Goal: Task Accomplishment & Management: Complete application form

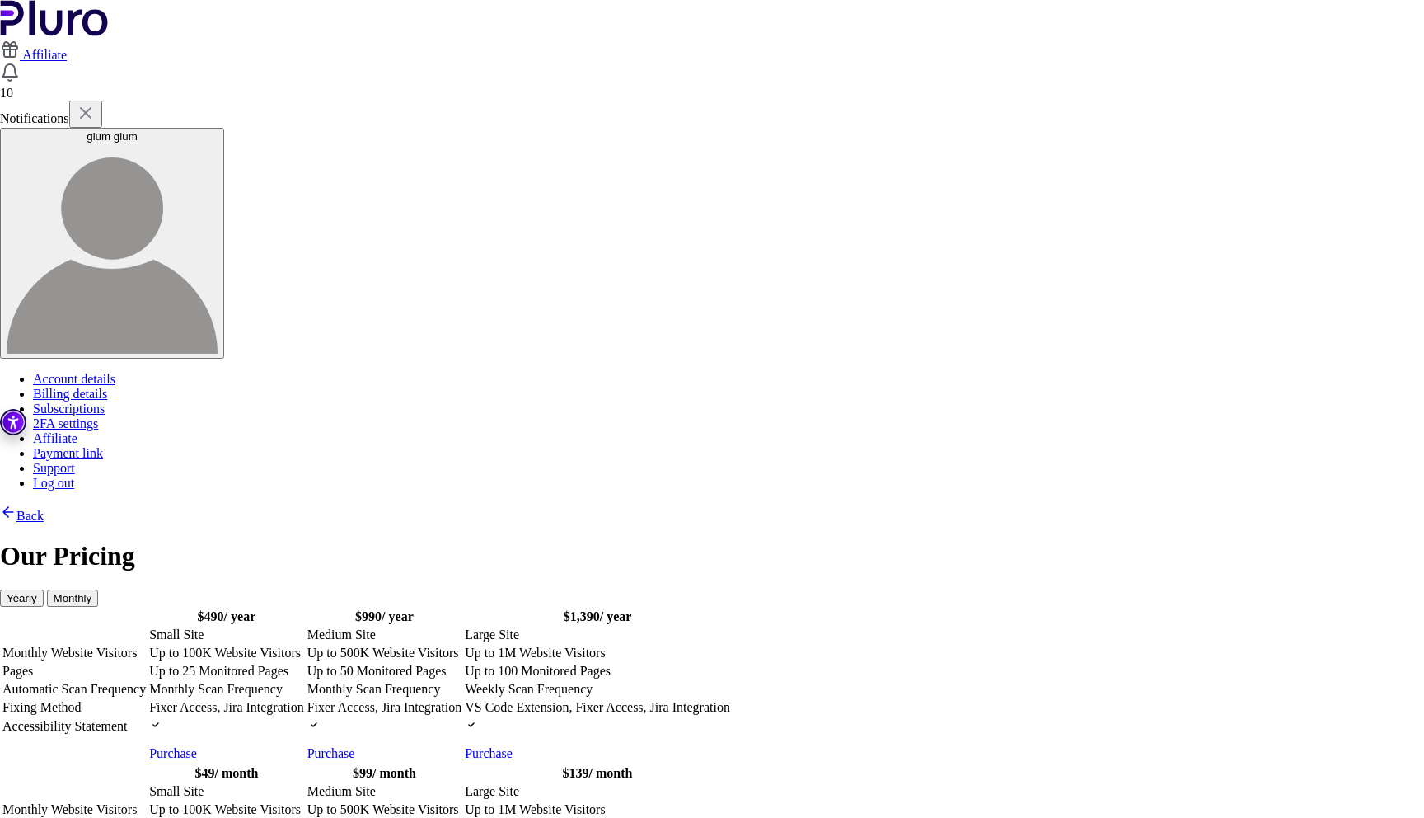
click at [99, 589] on button "Monthly" at bounding box center [73, 597] width 52 height 17
click at [44, 589] on button "Yearly" at bounding box center [22, 597] width 44 height 17
click at [1014, 622] on div "$ 490 / year $ 990 / year $ 1,390 / year Small Site" at bounding box center [712, 763] width 1424 height 313
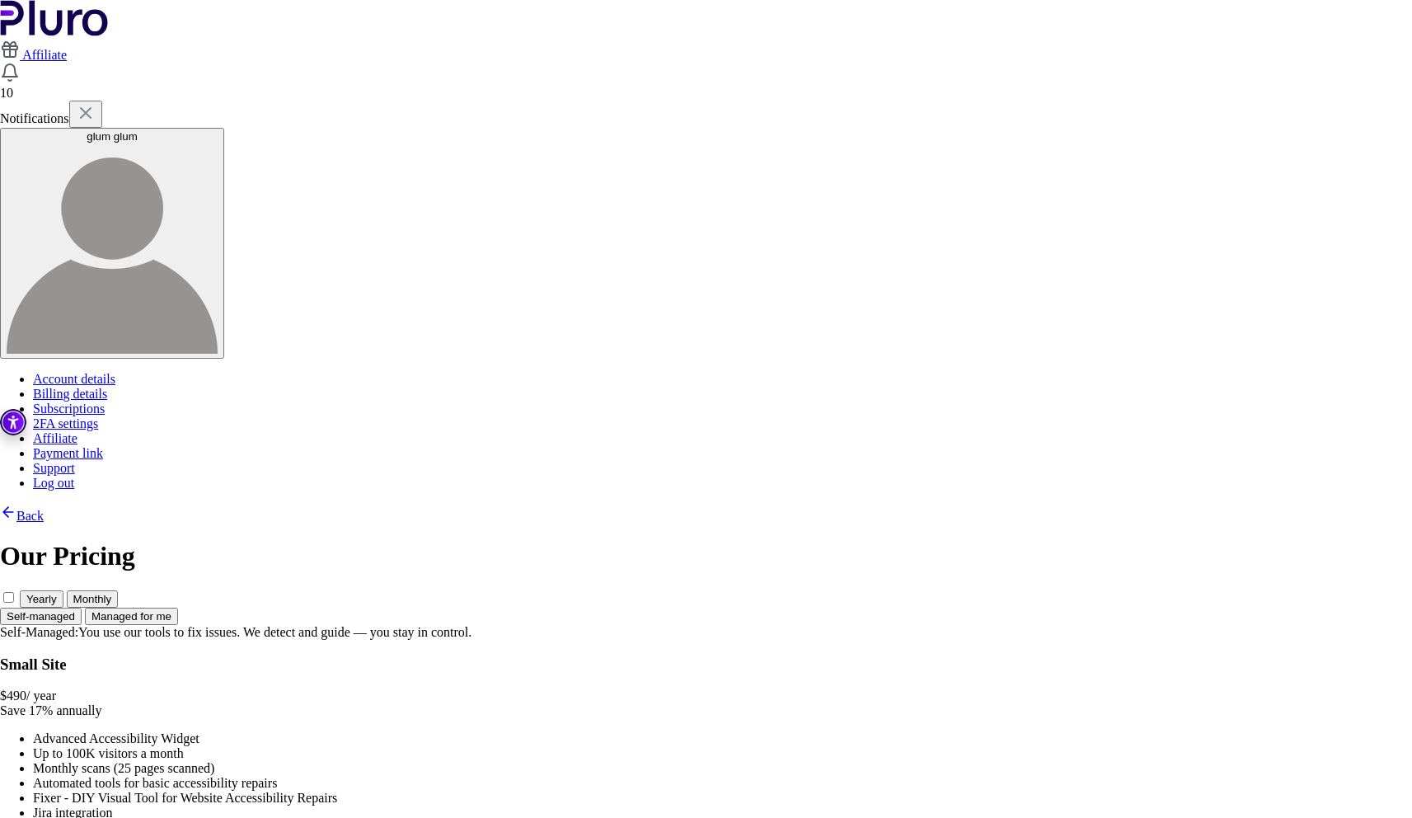
scroll to position [82, 0]
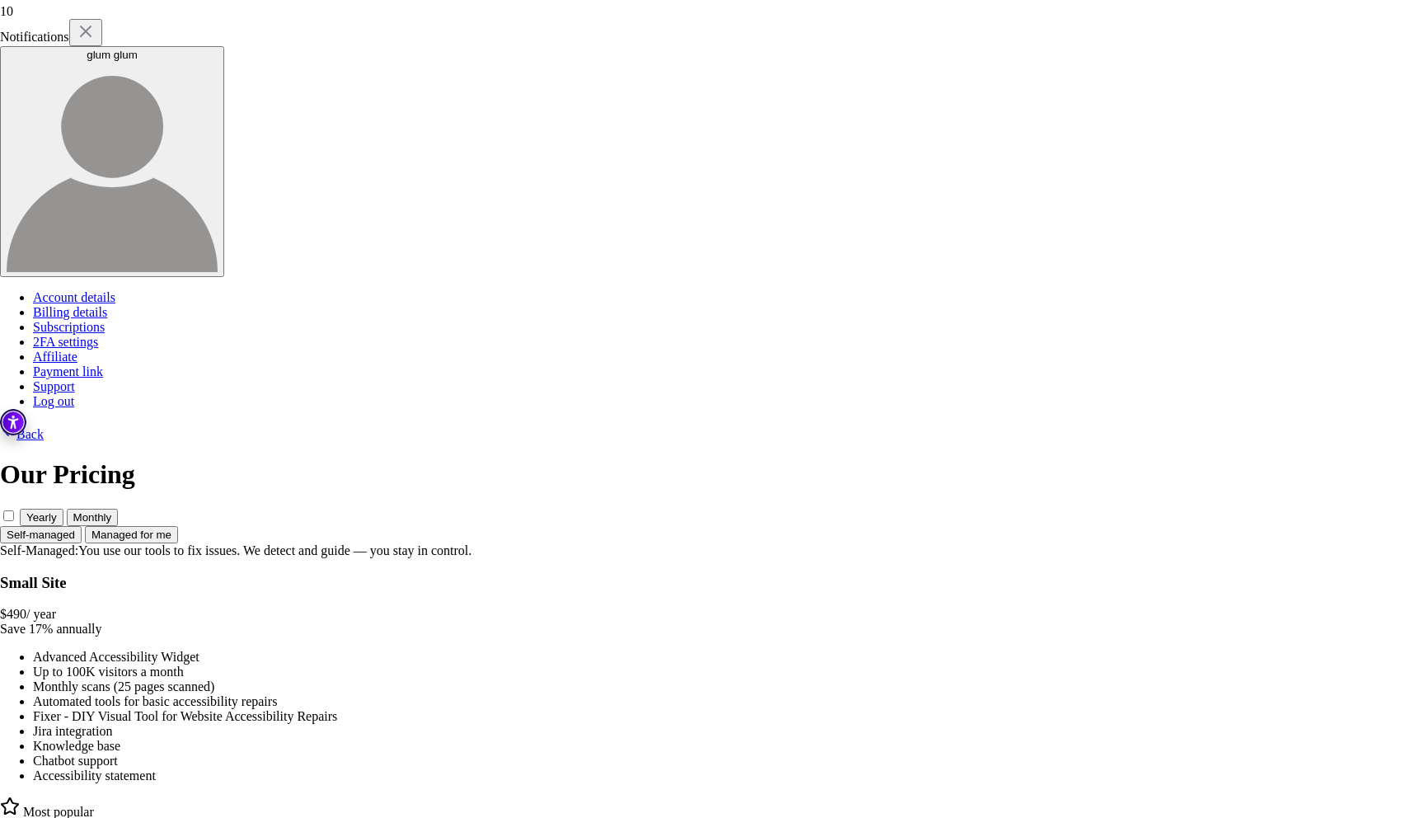
click at [20, 509] on span at bounding box center [20, 516] width 0 height 14
click at [178, 526] on button "Managed for me" at bounding box center [131, 534] width 93 height 17
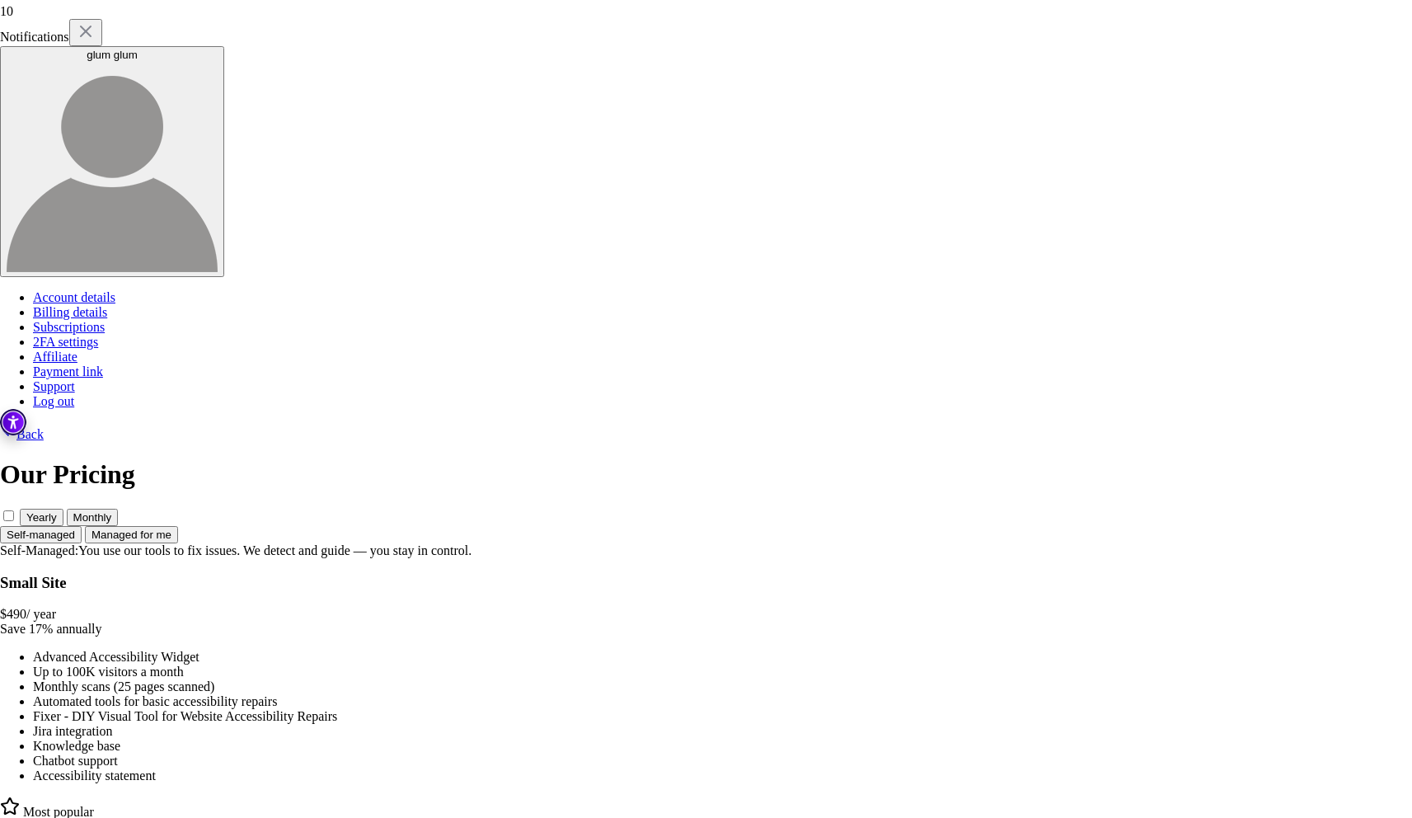
scroll to position [0, 0]
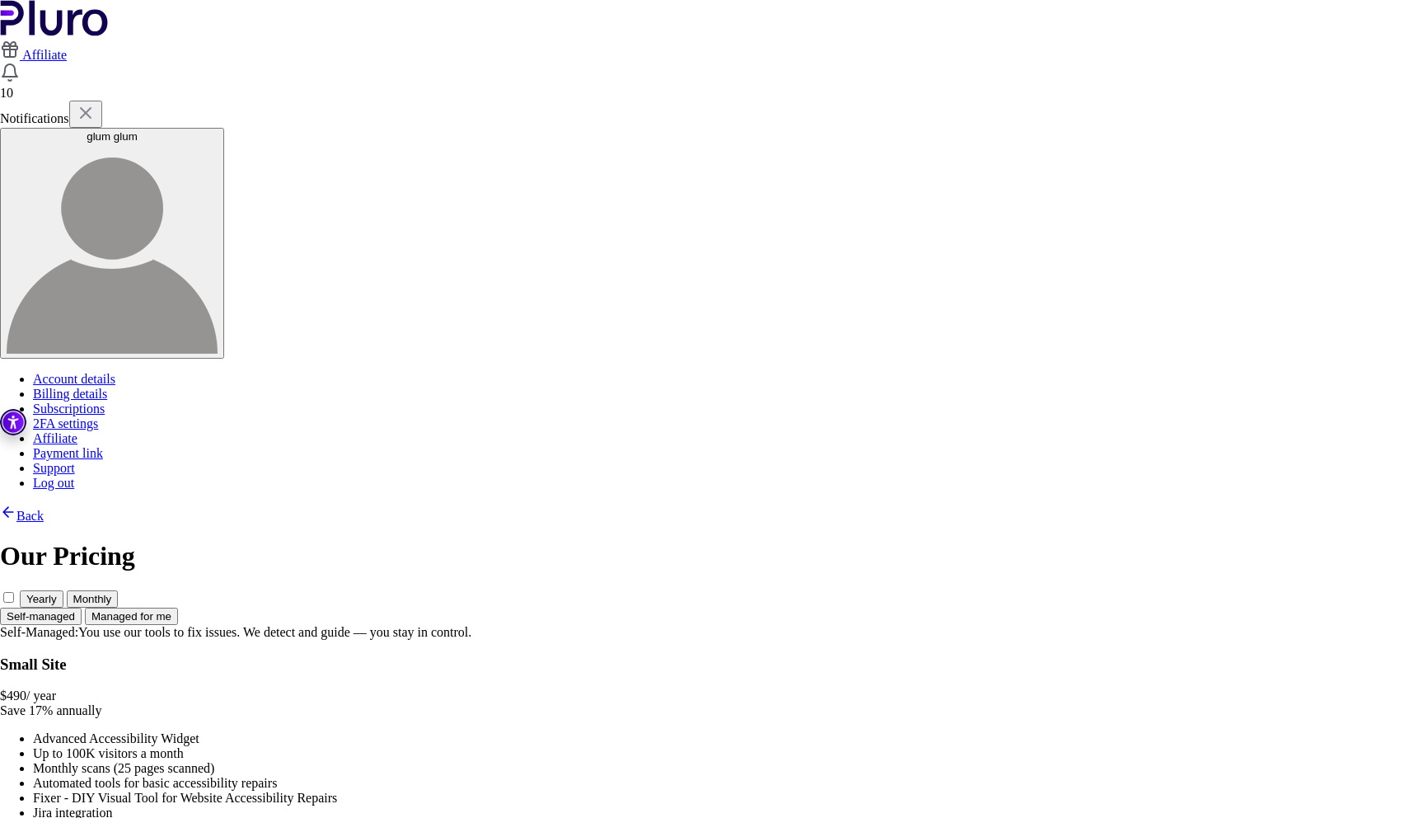
drag, startPoint x: 444, startPoint y: 425, endPoint x: 864, endPoint y: 456, distance: 420.8
click at [82, 608] on button "Self-managed" at bounding box center [41, 616] width 82 height 17
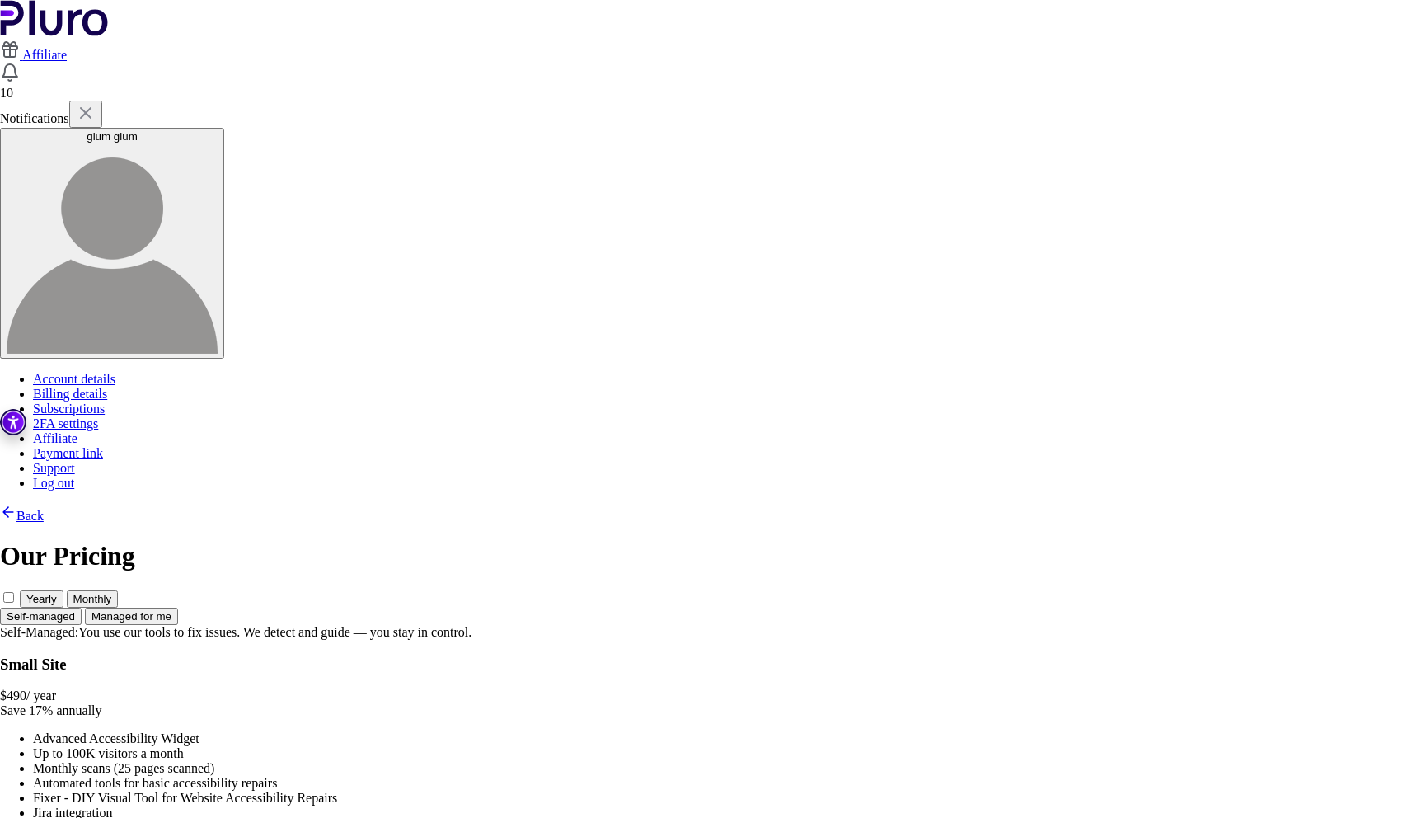
click at [178, 608] on button "Managed for me" at bounding box center [131, 616] width 93 height 17
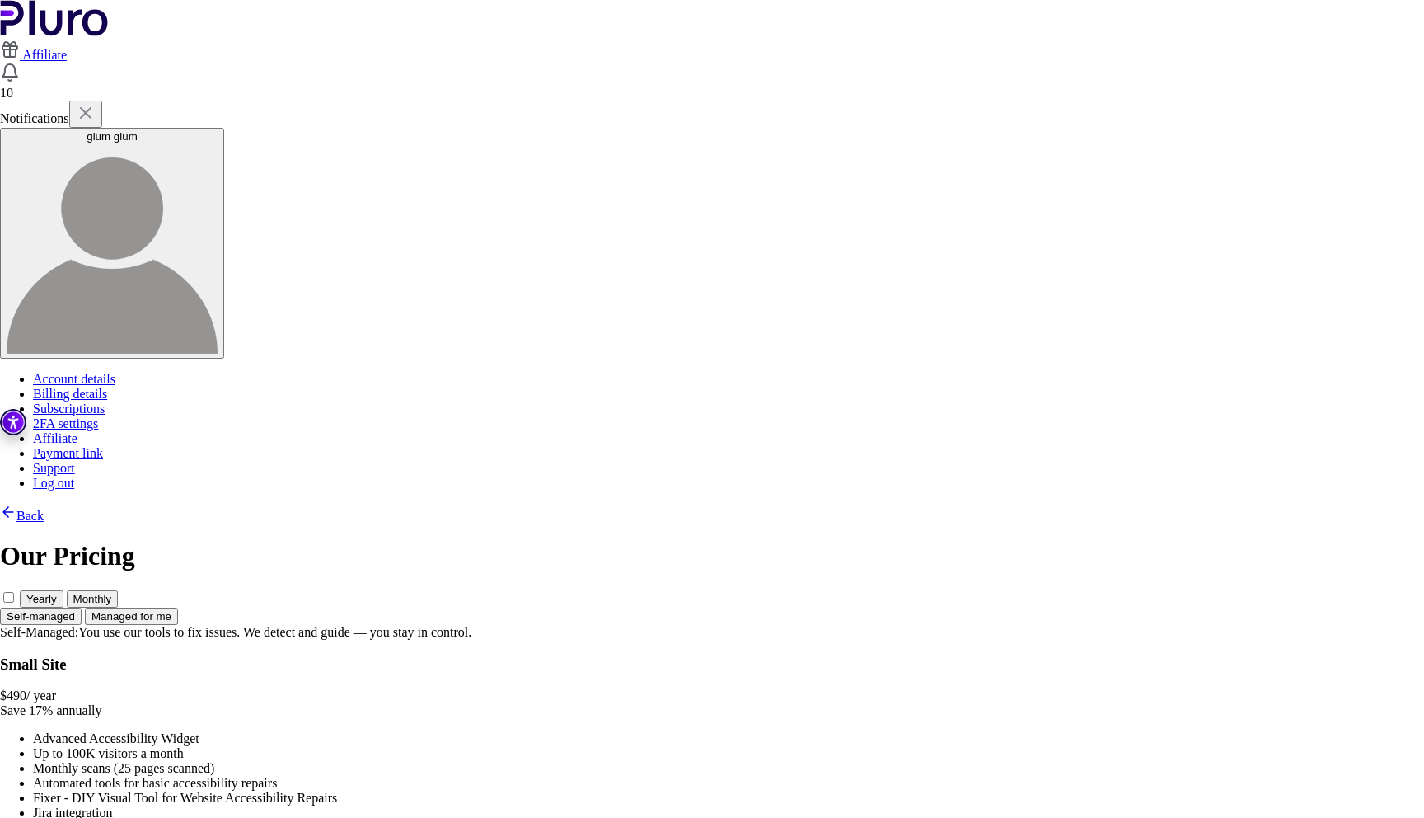
click at [82, 608] on button "Self-managed" at bounding box center [41, 616] width 82 height 17
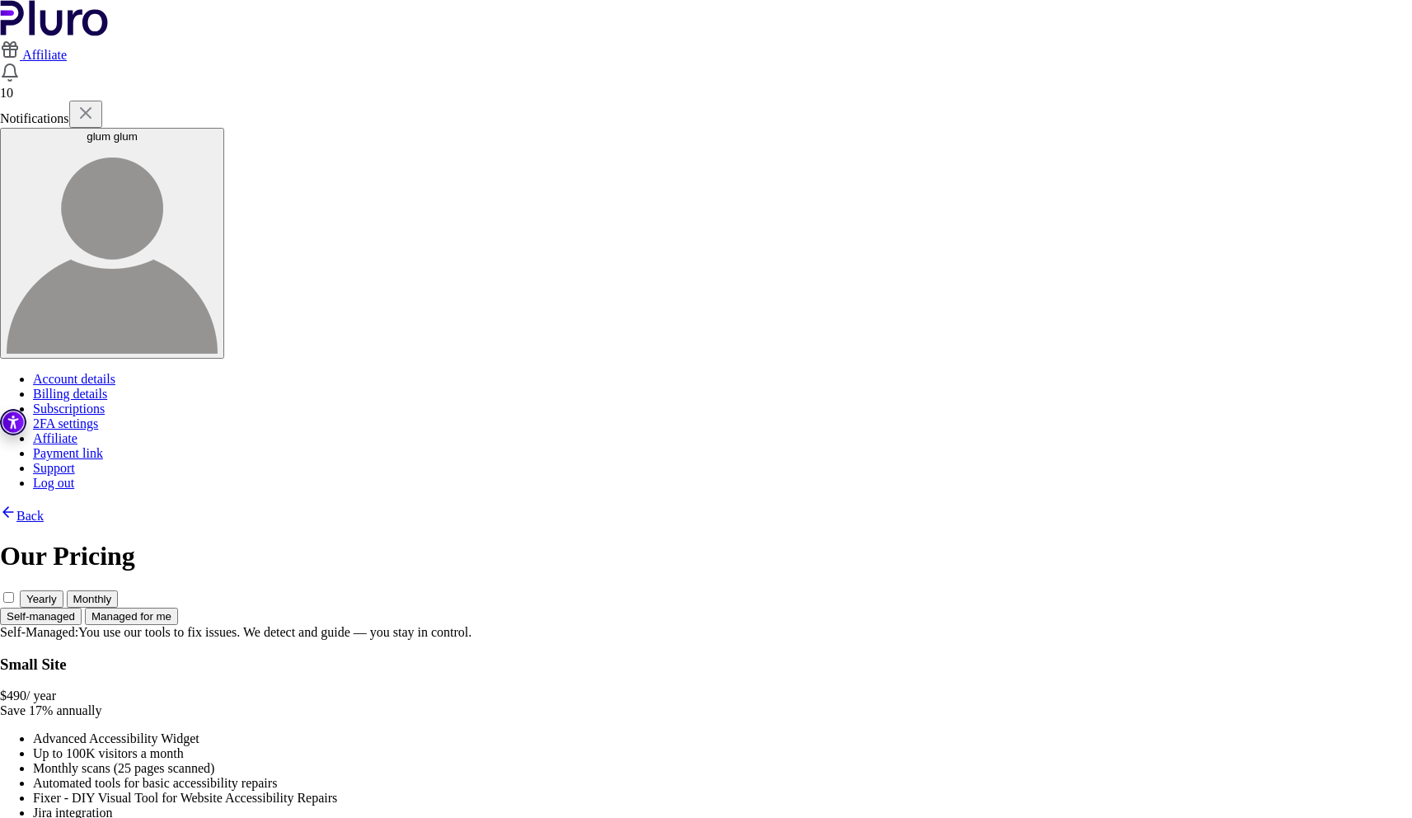
click at [178, 608] on button "Managed for me" at bounding box center [131, 616] width 93 height 17
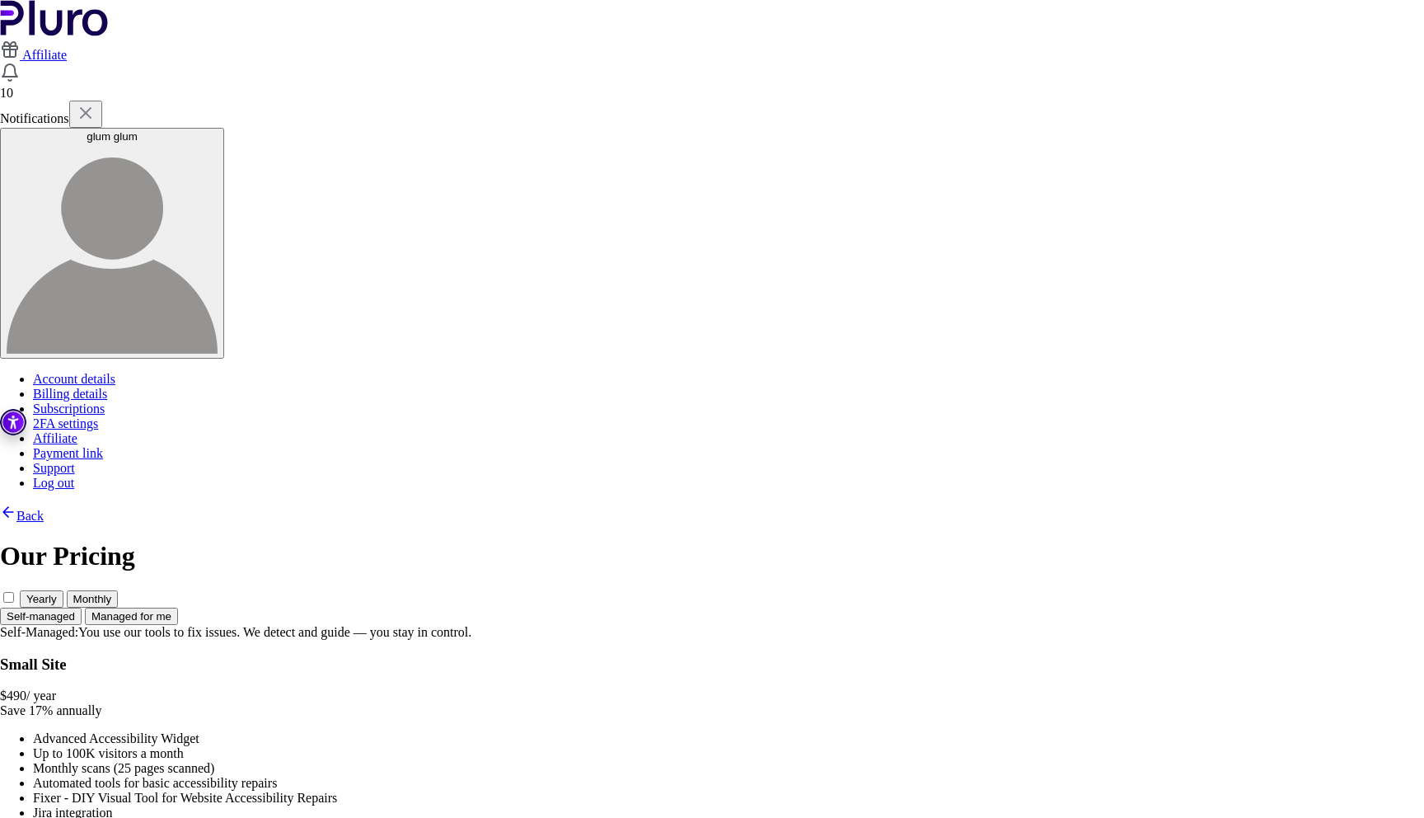
drag, startPoint x: 653, startPoint y: 268, endPoint x: 885, endPoint y: 253, distance: 232.1
click at [82, 608] on button "Self-managed" at bounding box center [41, 616] width 82 height 17
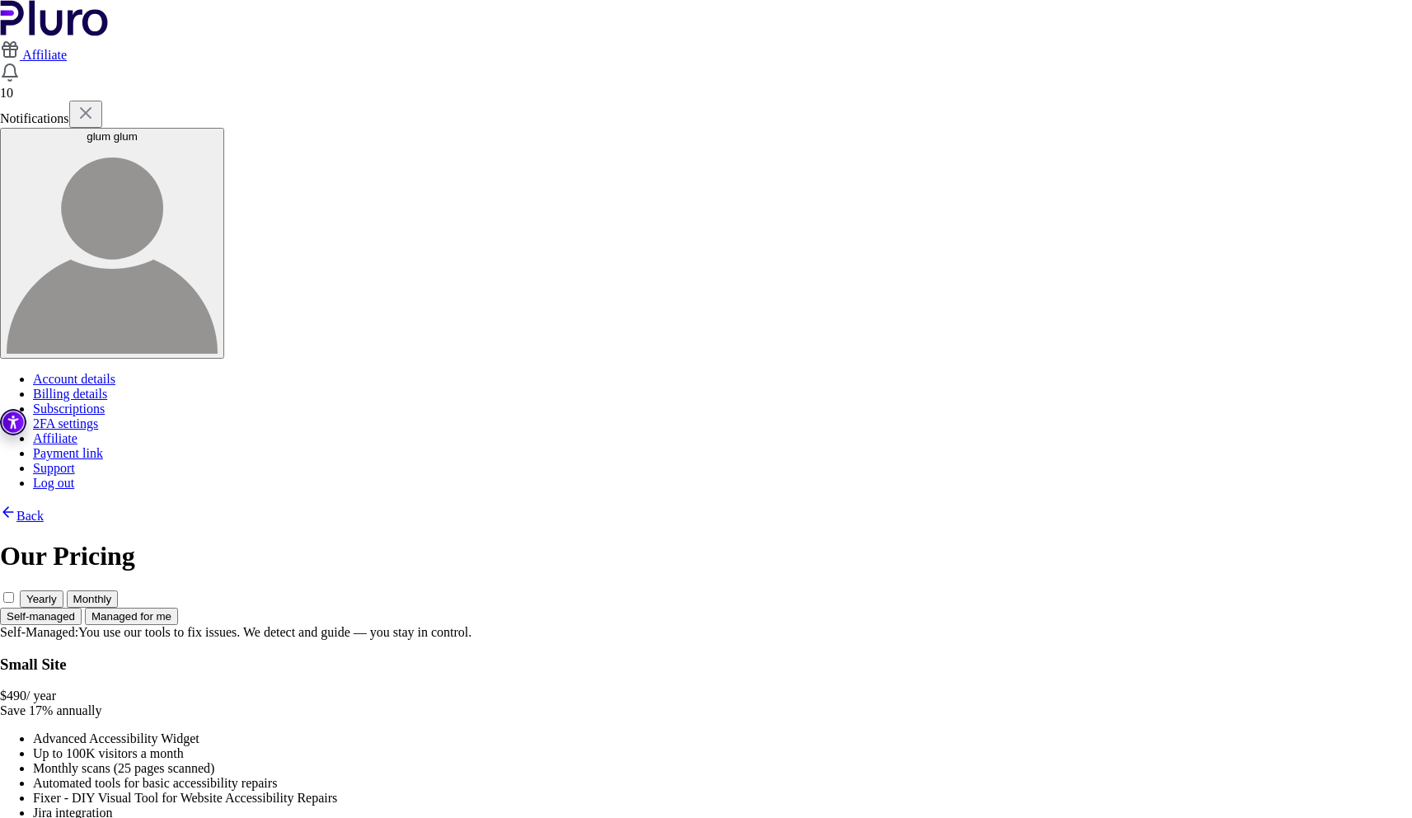
click at [692, 589] on div "Yearly Monthly" at bounding box center [706, 598] width 1412 height 18
click at [20, 591] on span at bounding box center [20, 598] width 0 height 14
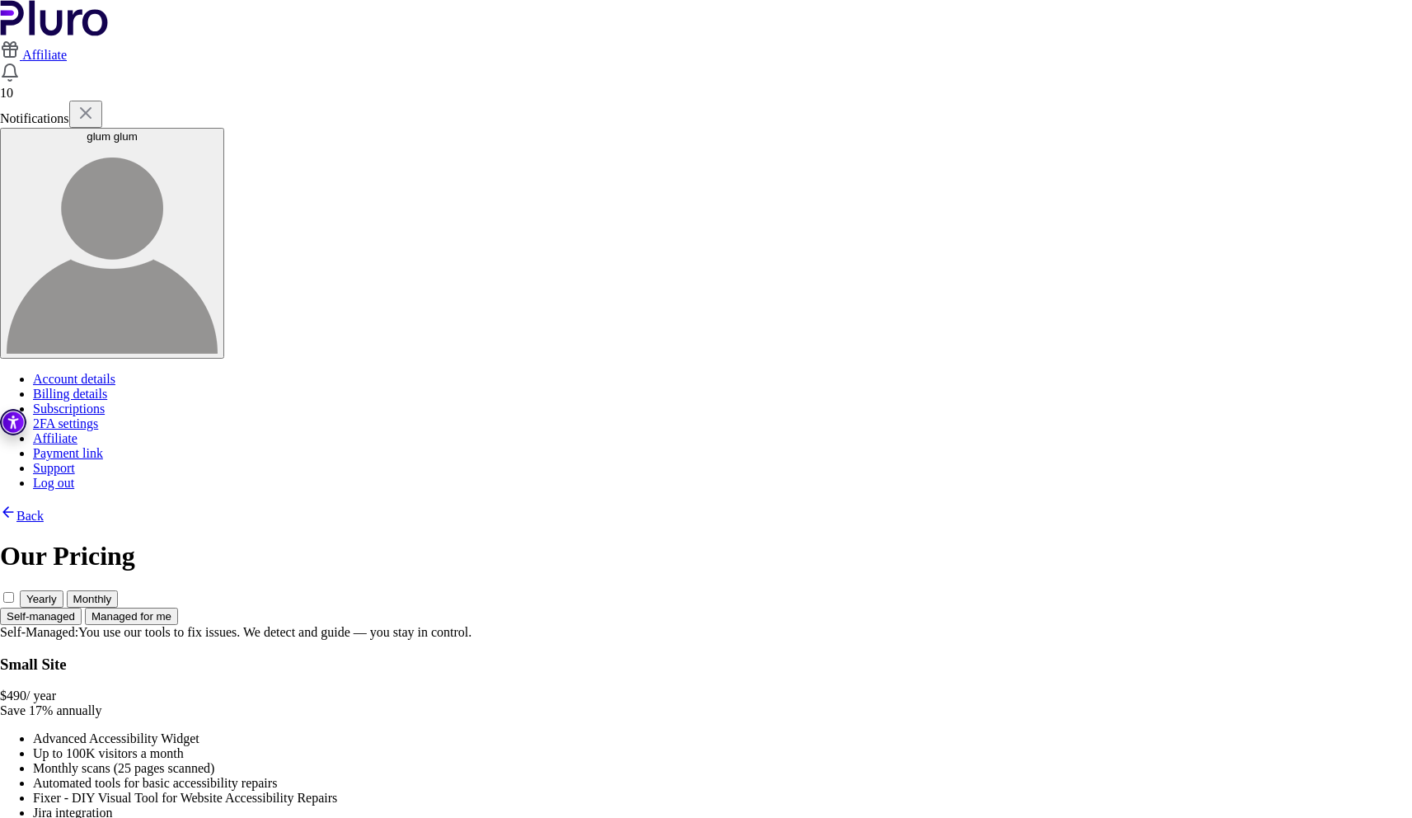
click at [20, 591] on span at bounding box center [20, 598] width 0 height 14
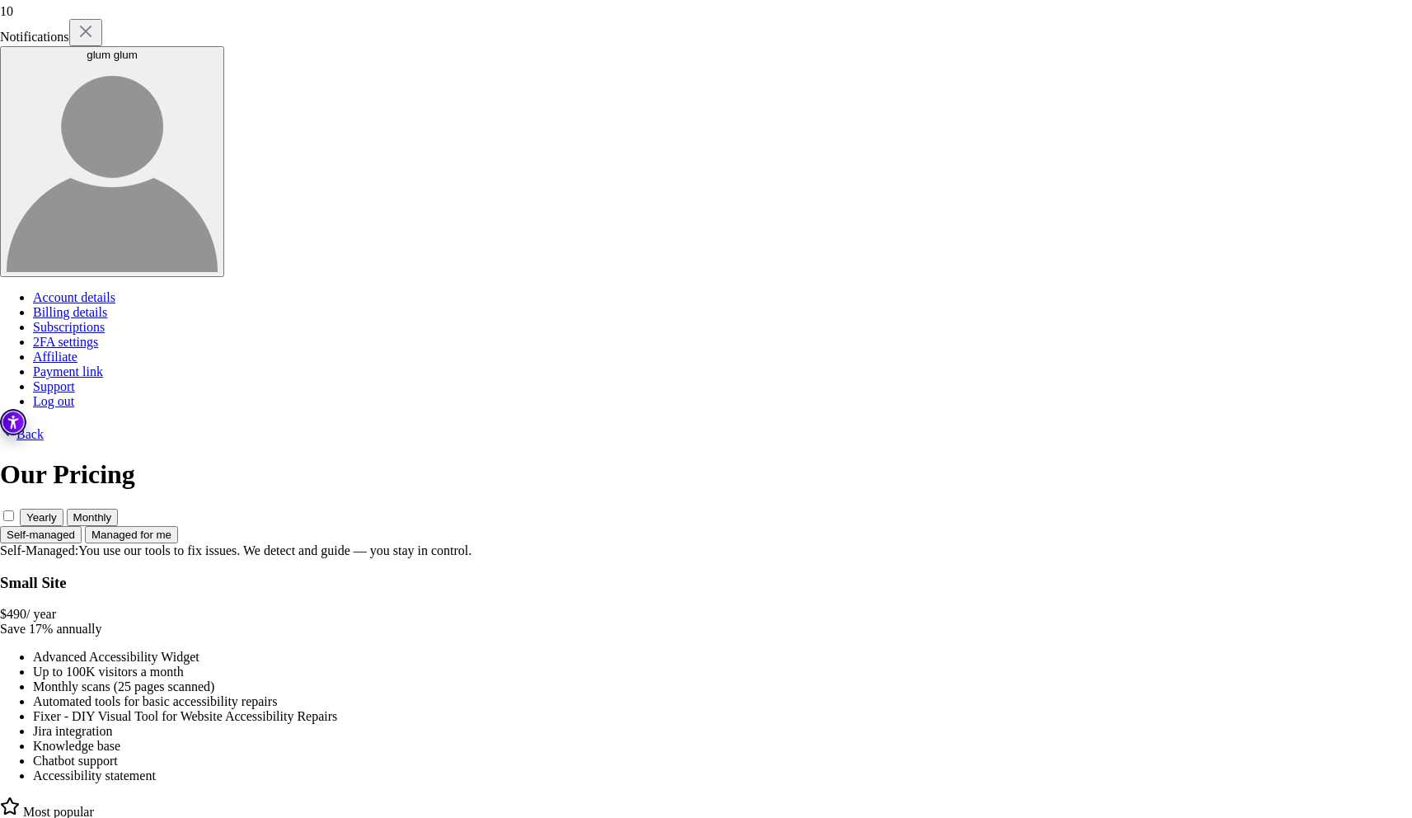
click at [20, 509] on span at bounding box center [20, 516] width 0 height 14
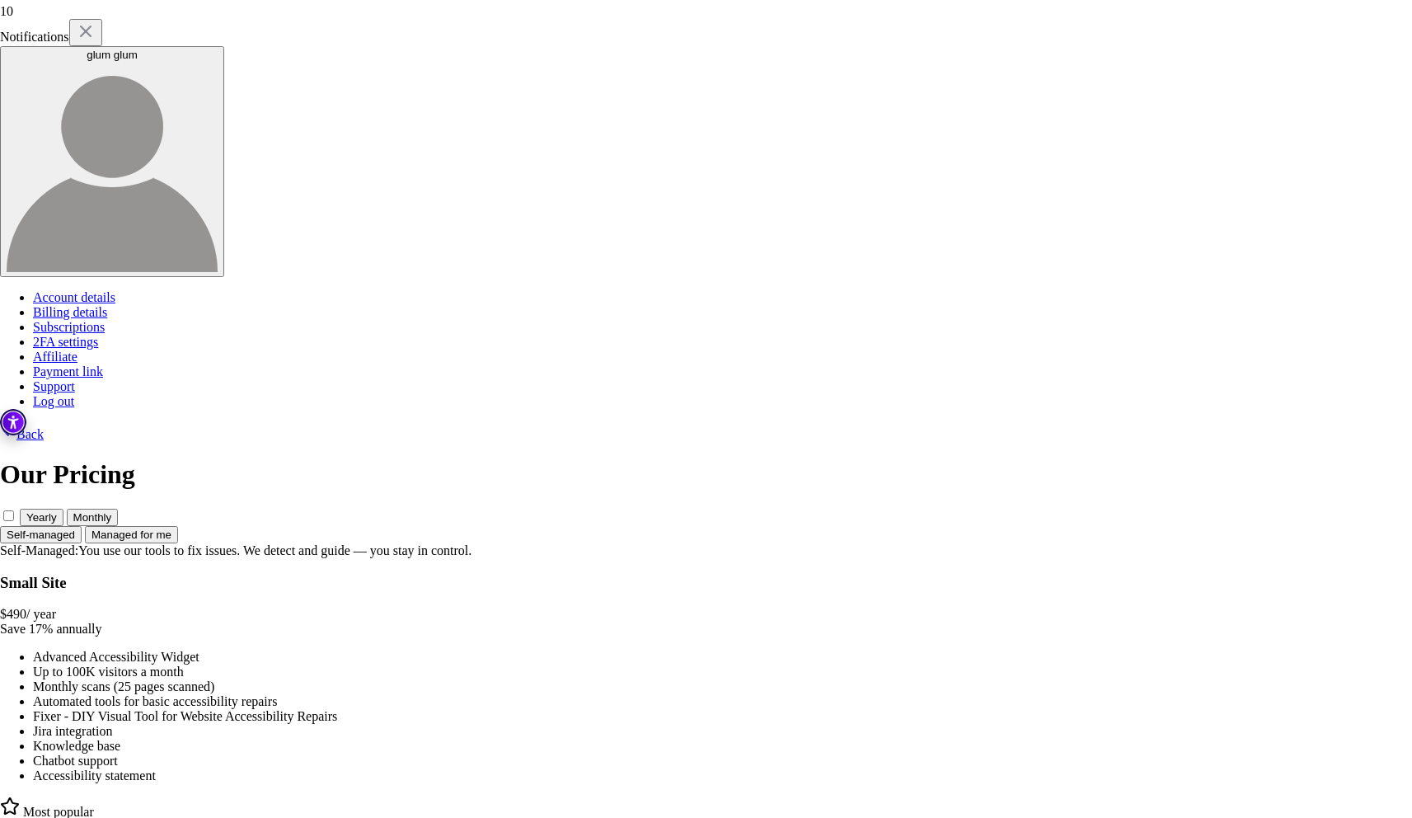
click at [20, 509] on span at bounding box center [20, 516] width 0 height 14
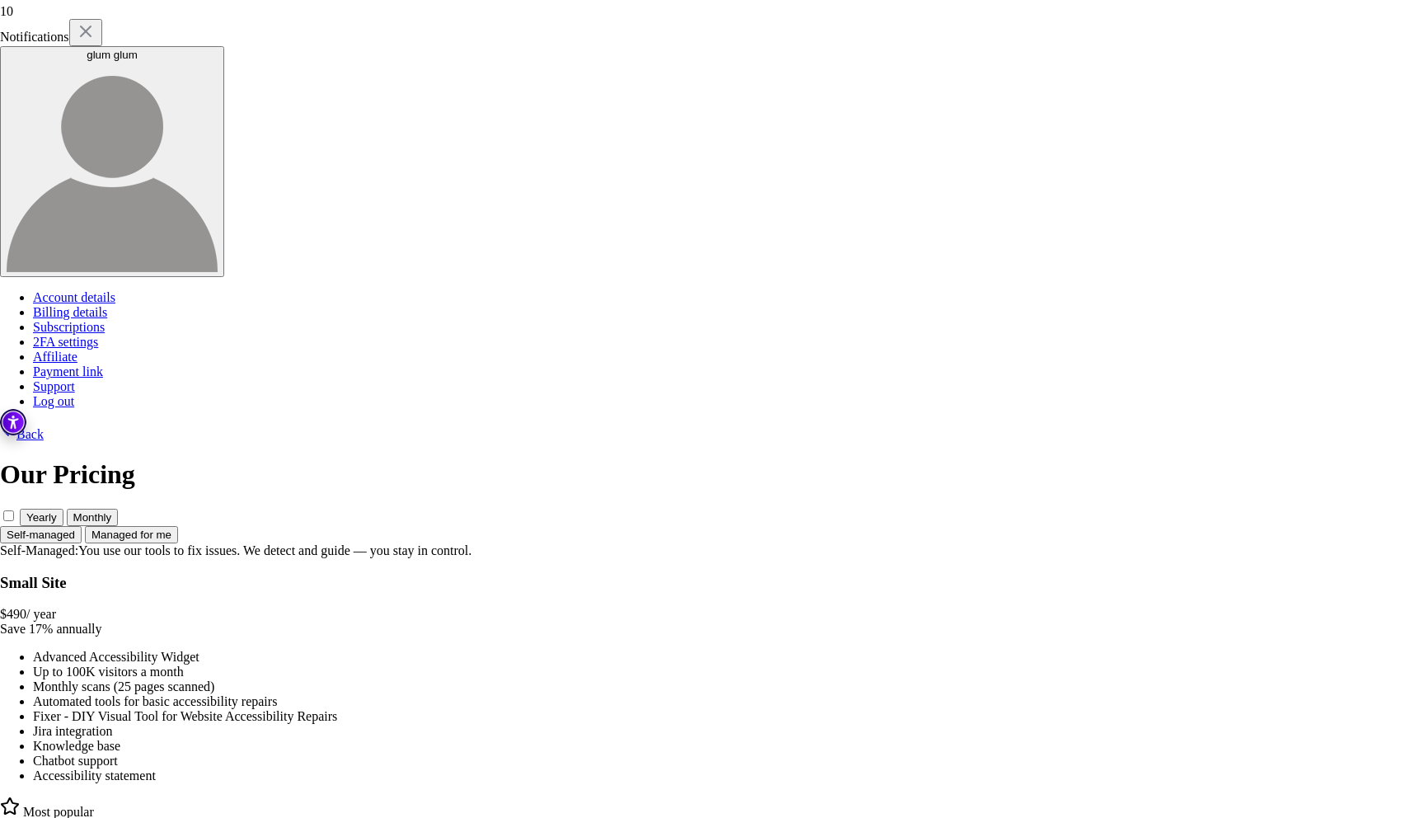
click at [20, 509] on span at bounding box center [20, 516] width 0 height 14
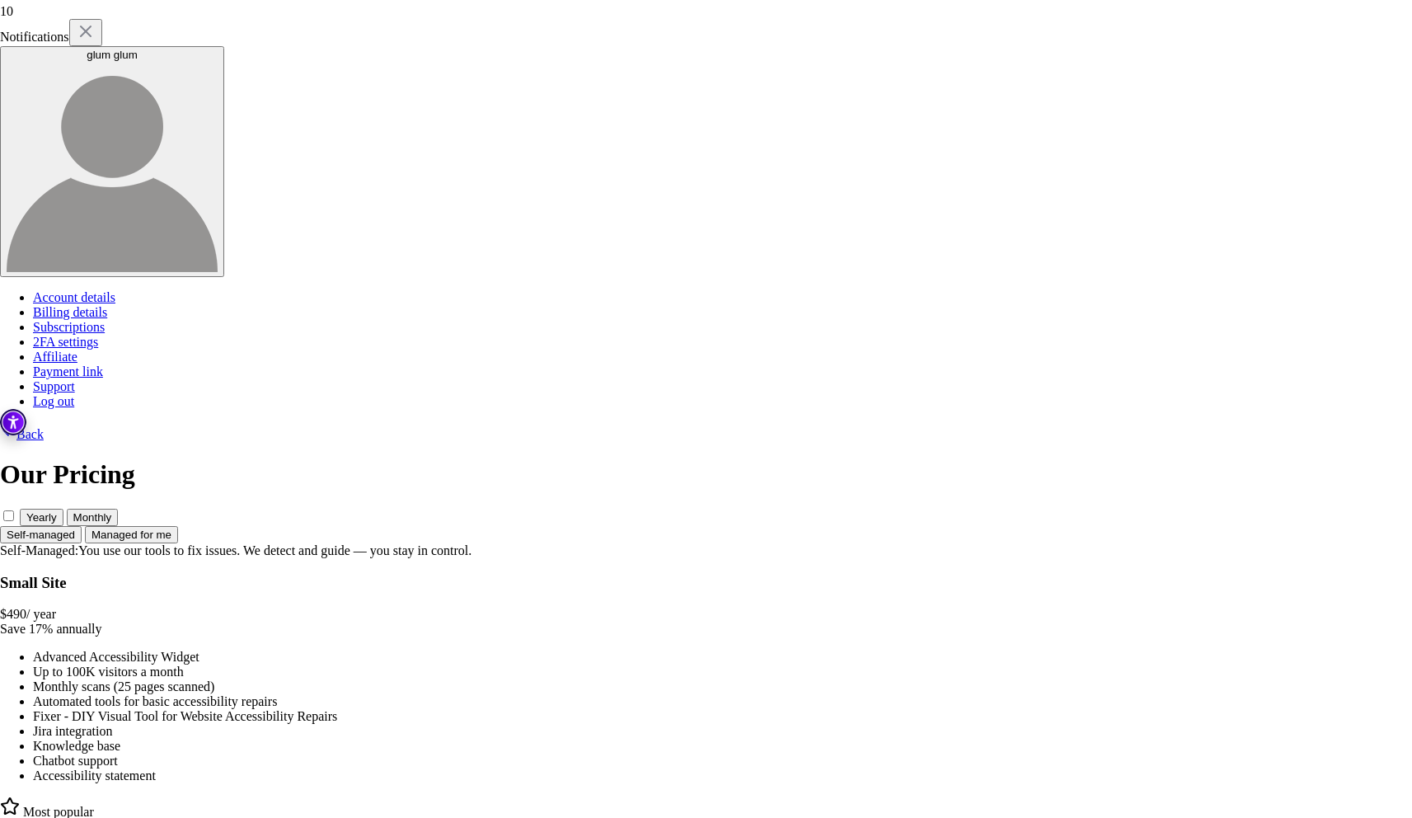
click at [20, 509] on span at bounding box center [20, 516] width 0 height 14
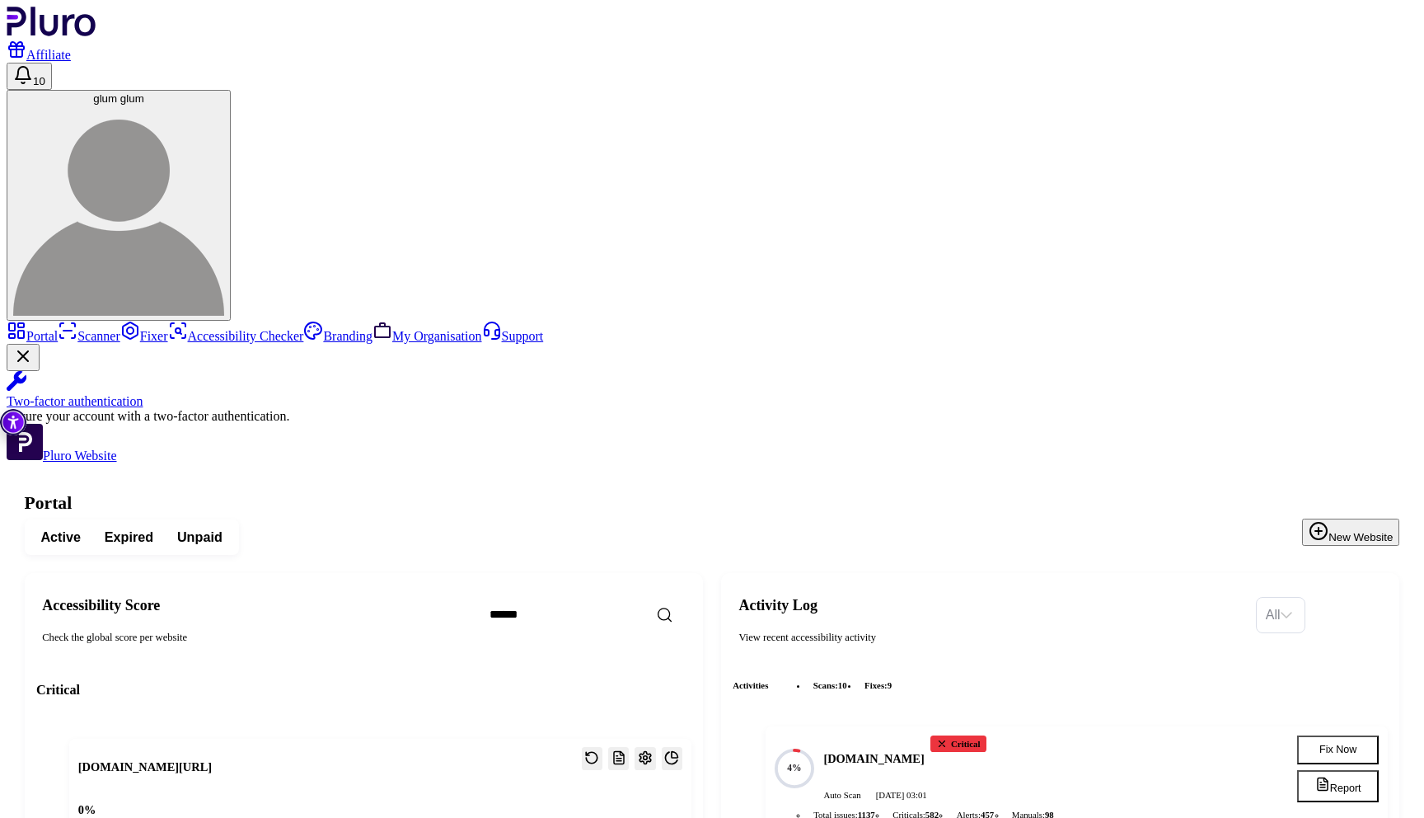
click at [1307, 519] on button "New Website" at bounding box center [1350, 532] width 97 height 27
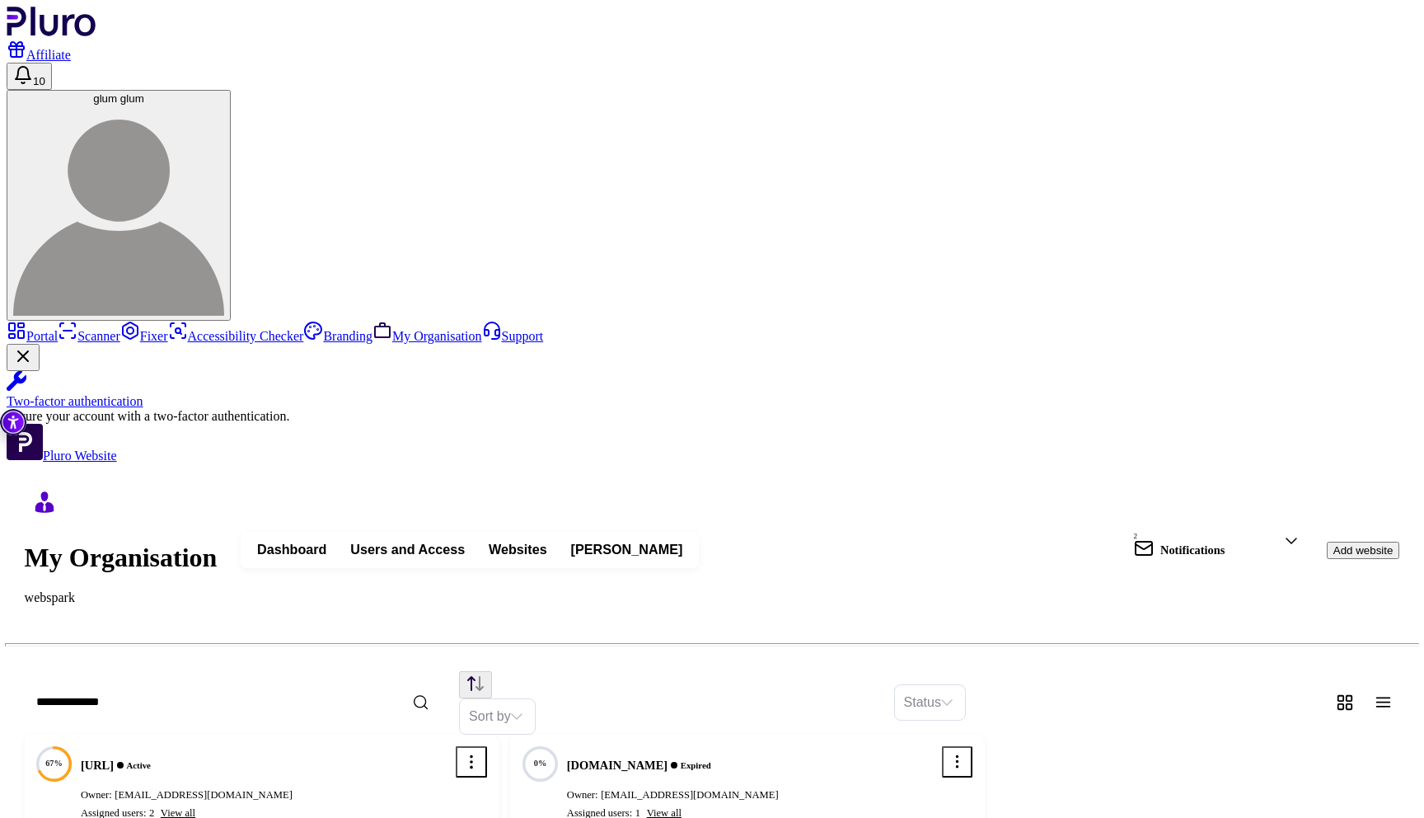
paste input "**********"
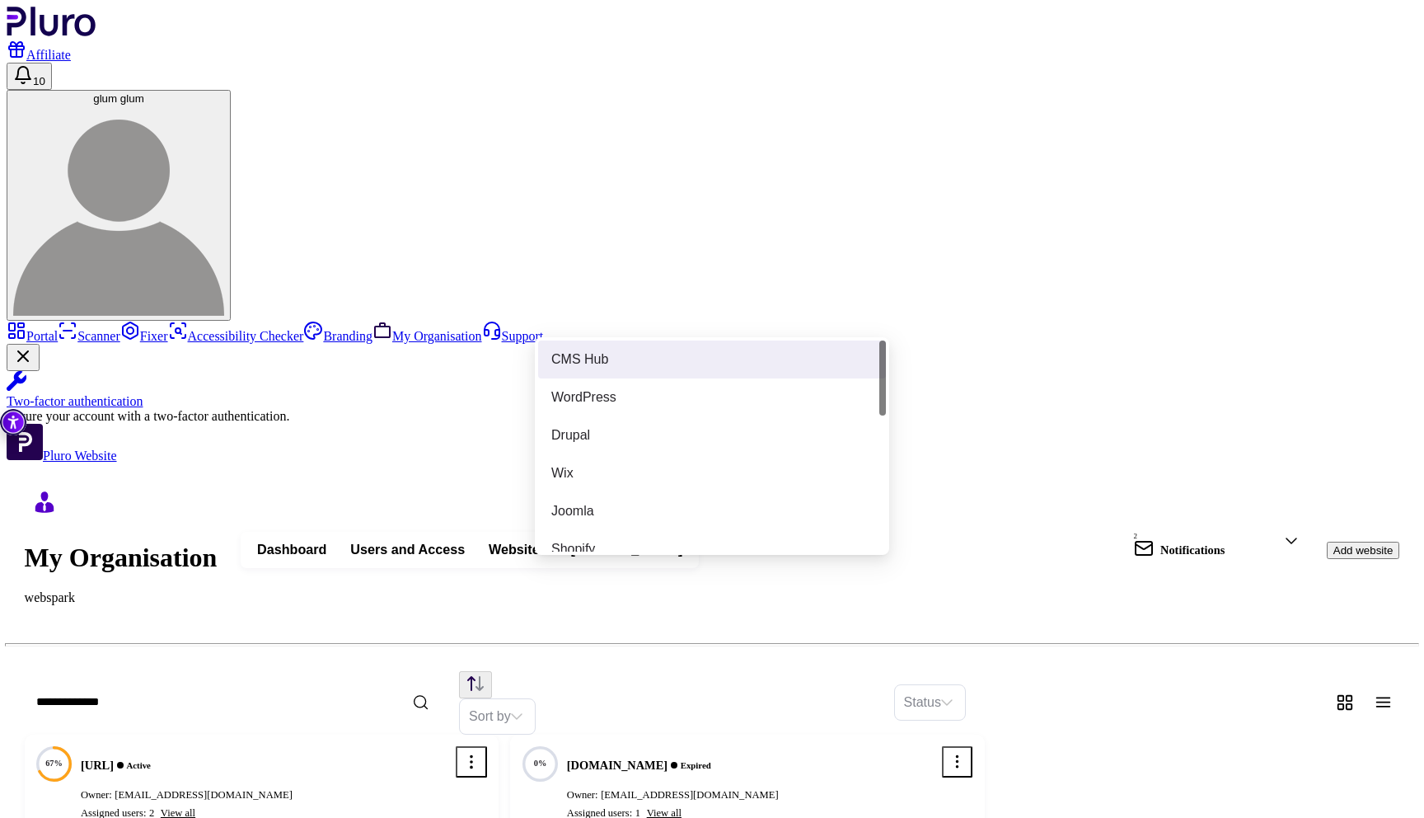
type input "**********"
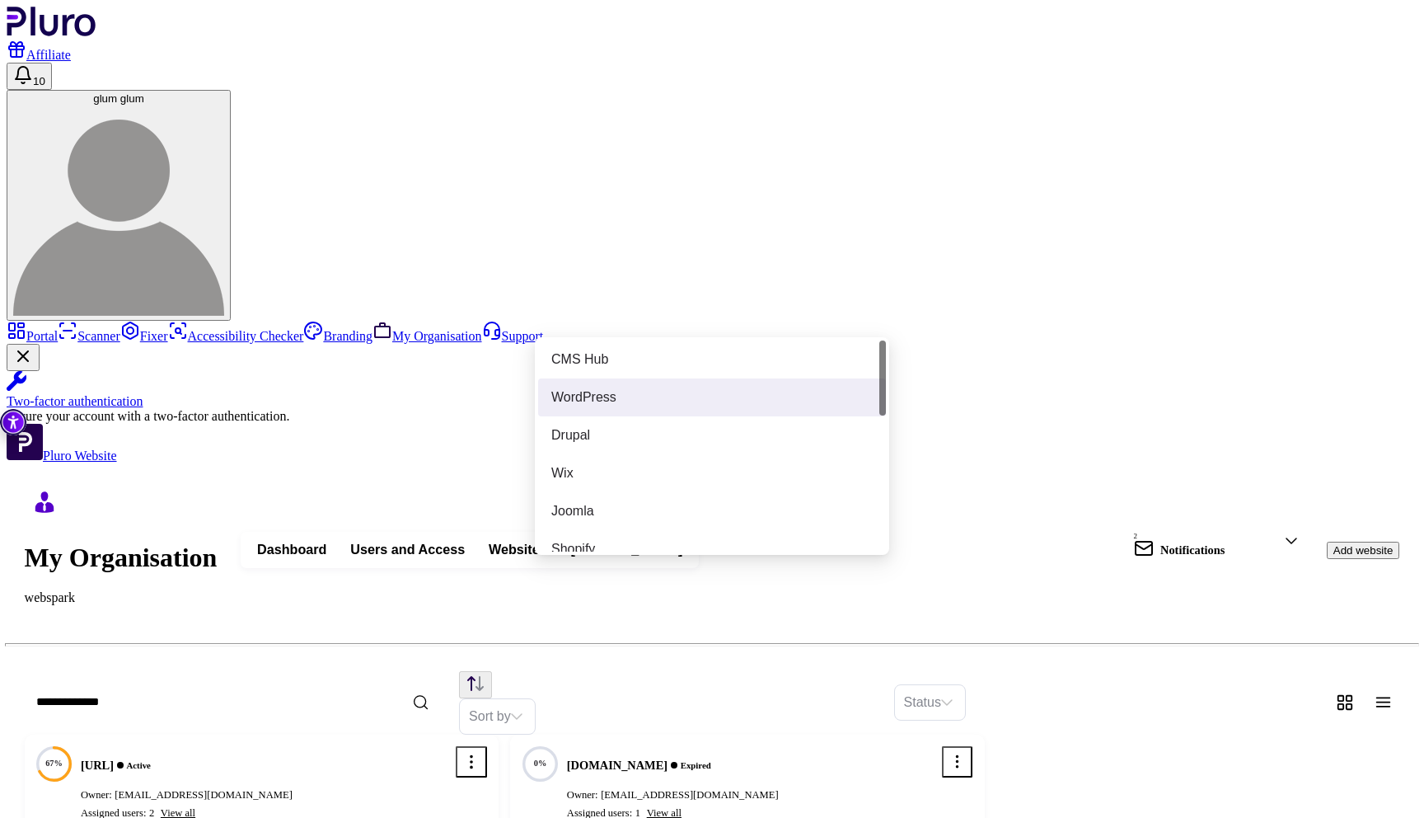
click at [749, 390] on div "WordPress" at bounding box center [711, 397] width 321 height 18
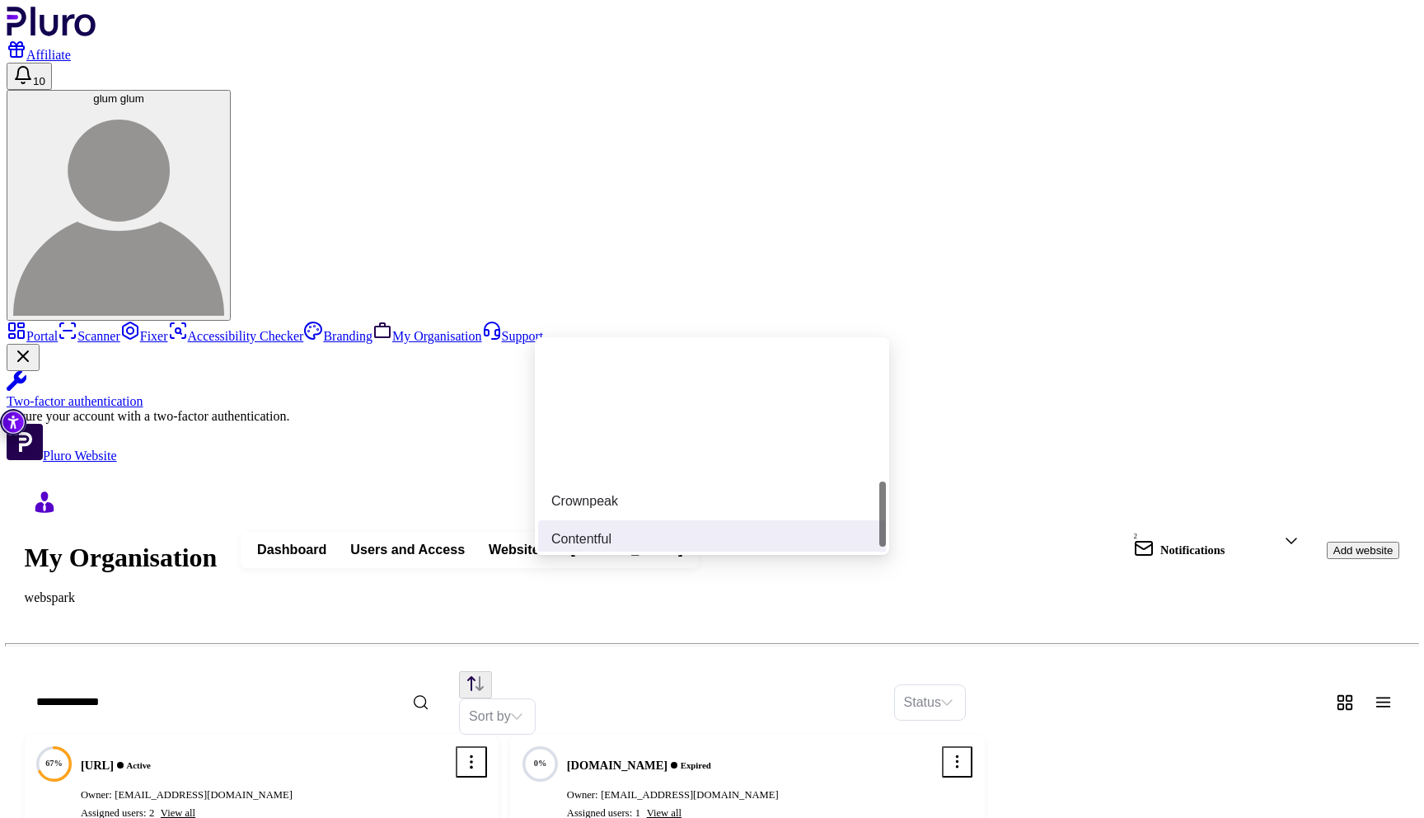
scroll to position [472, 0]
click at [730, 531] on div "Other" at bounding box center [711, 532] width 321 height 18
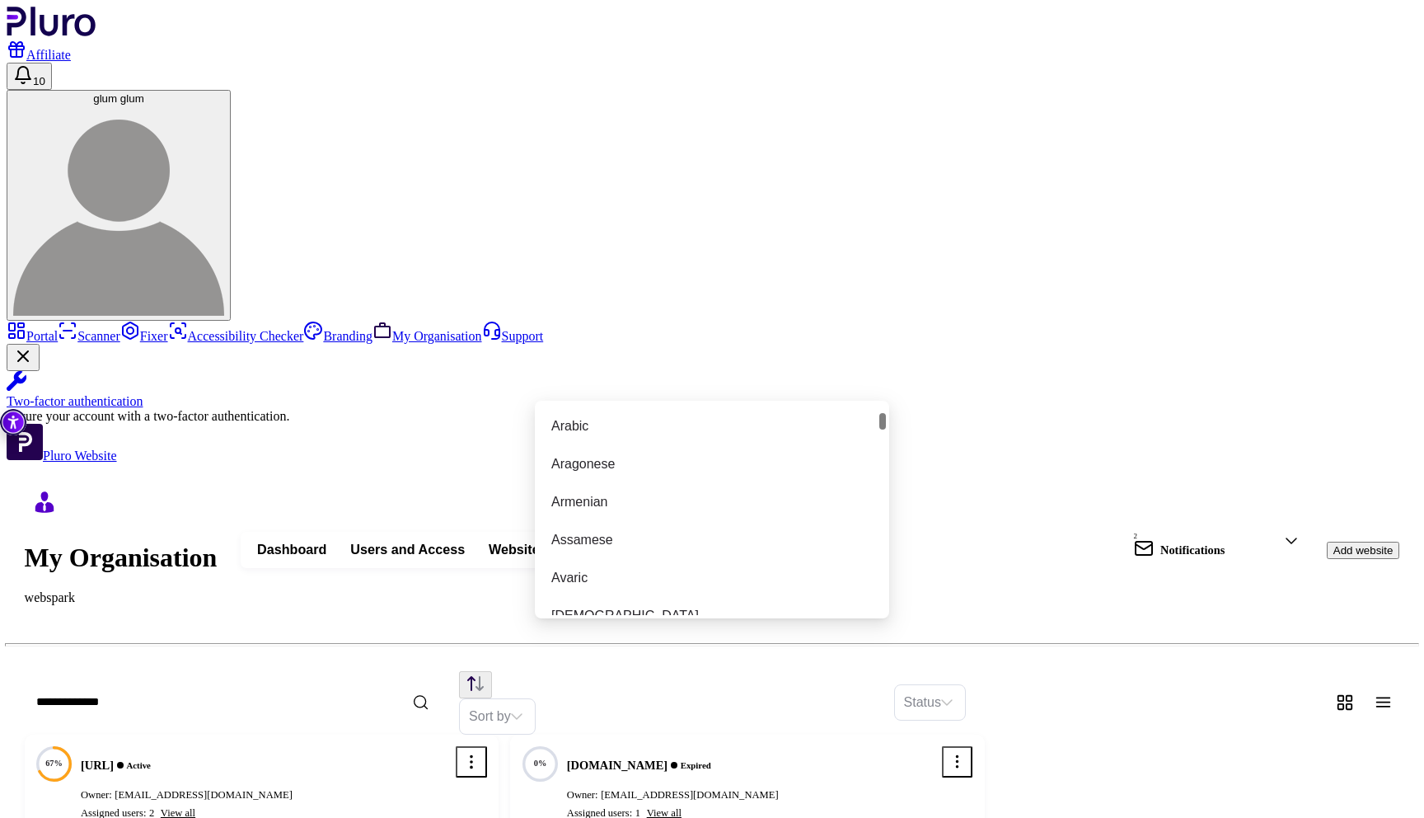
scroll to position [0, 0]
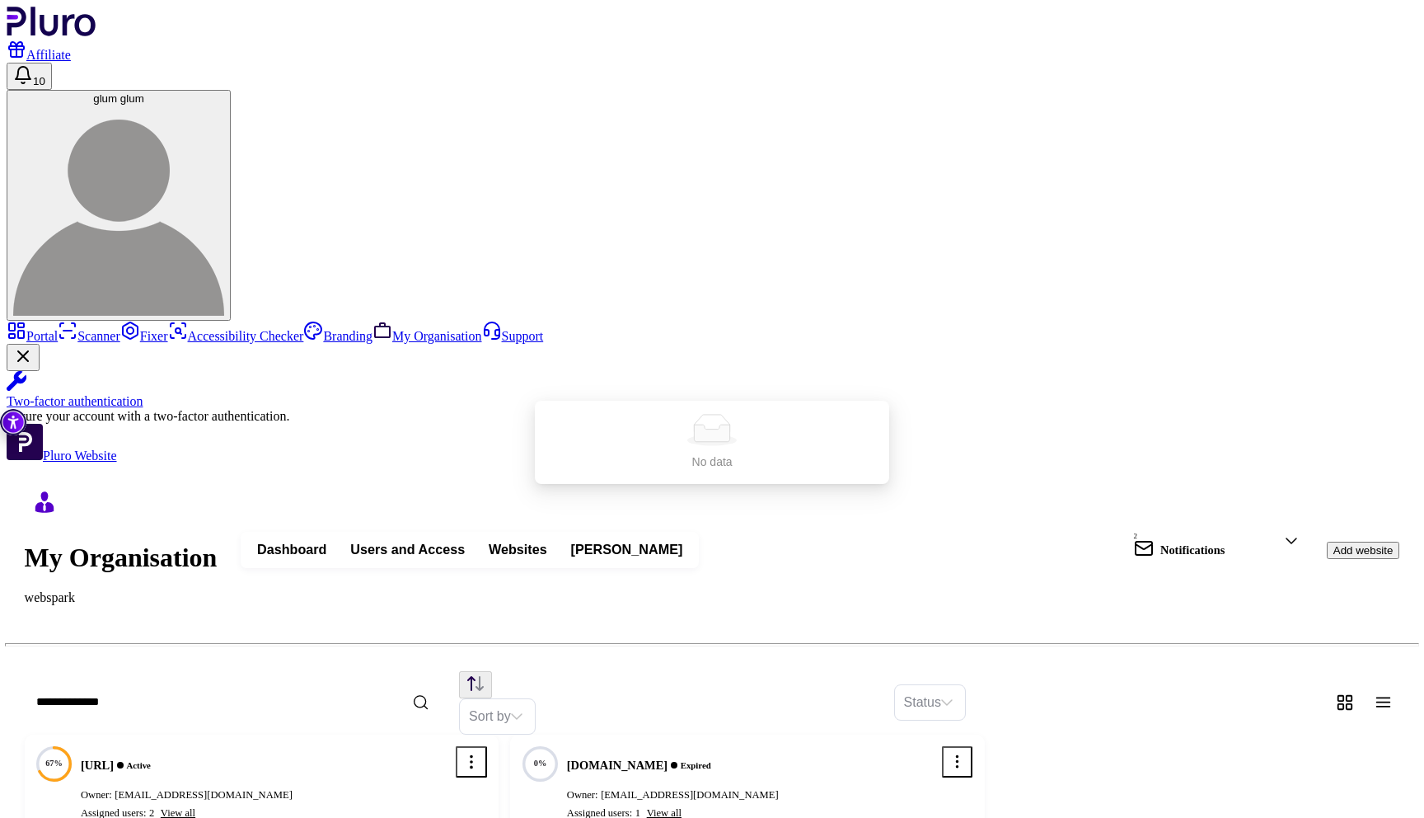
type input "*"
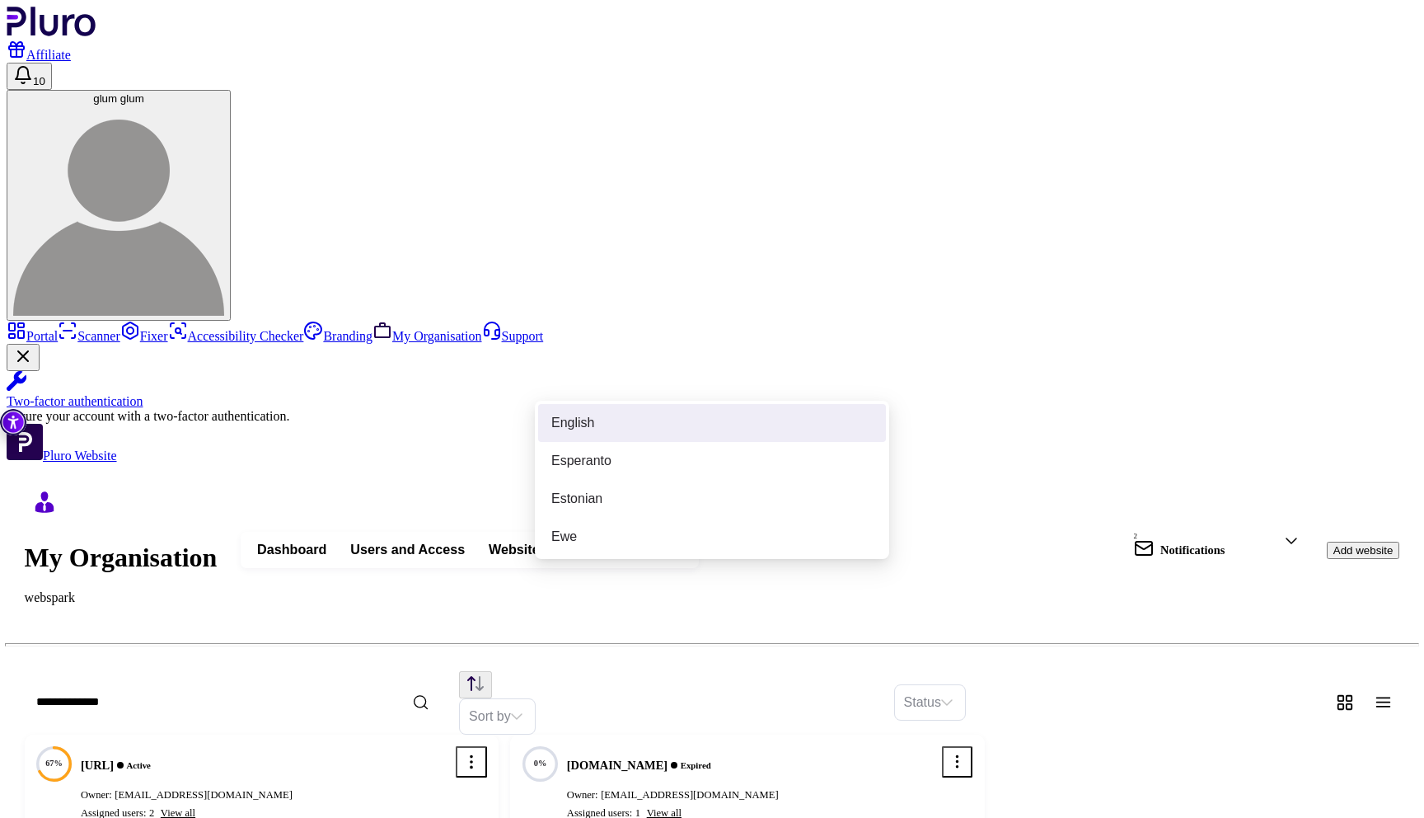
type input "**"
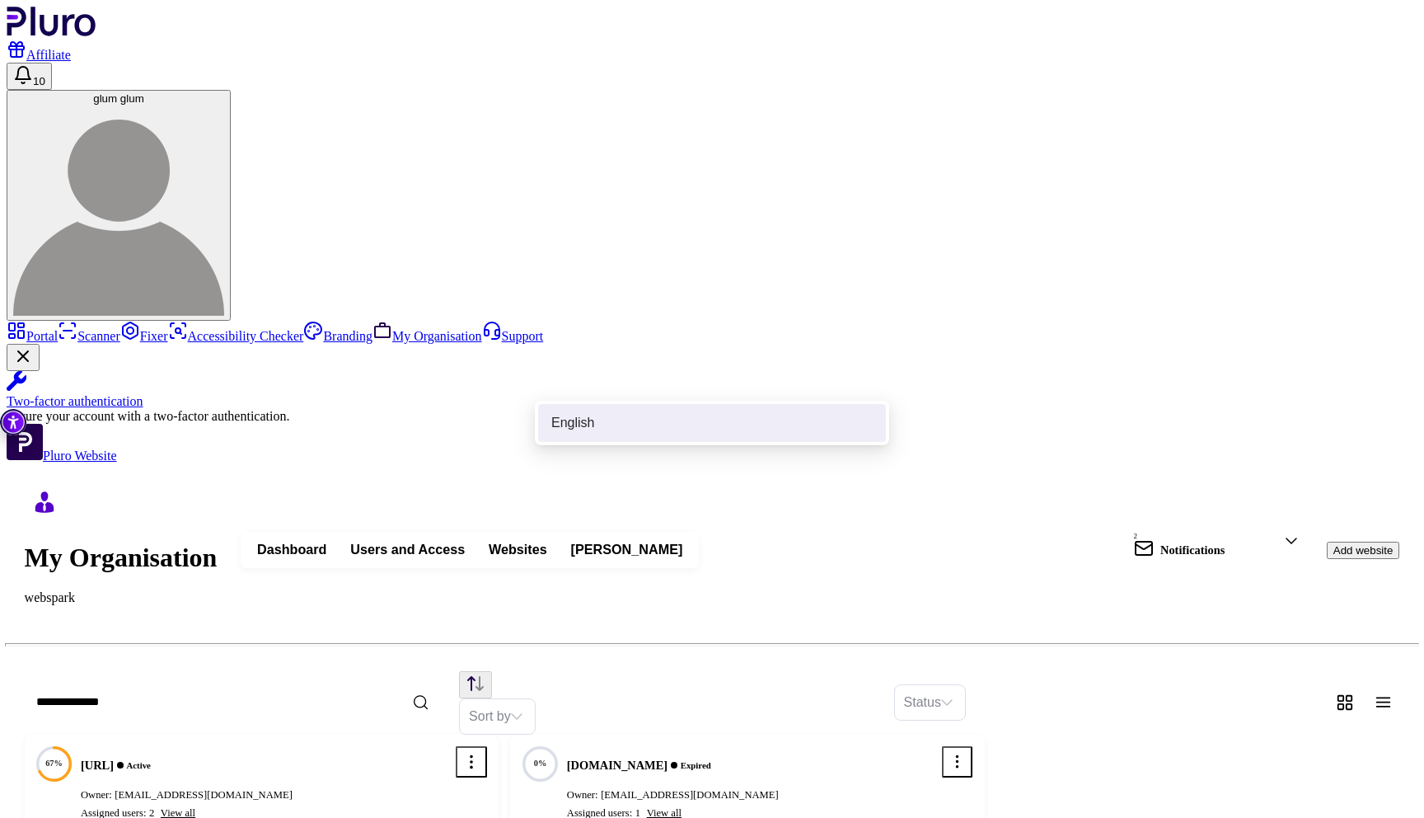
click at [773, 416] on div "English" at bounding box center [711, 423] width 321 height 18
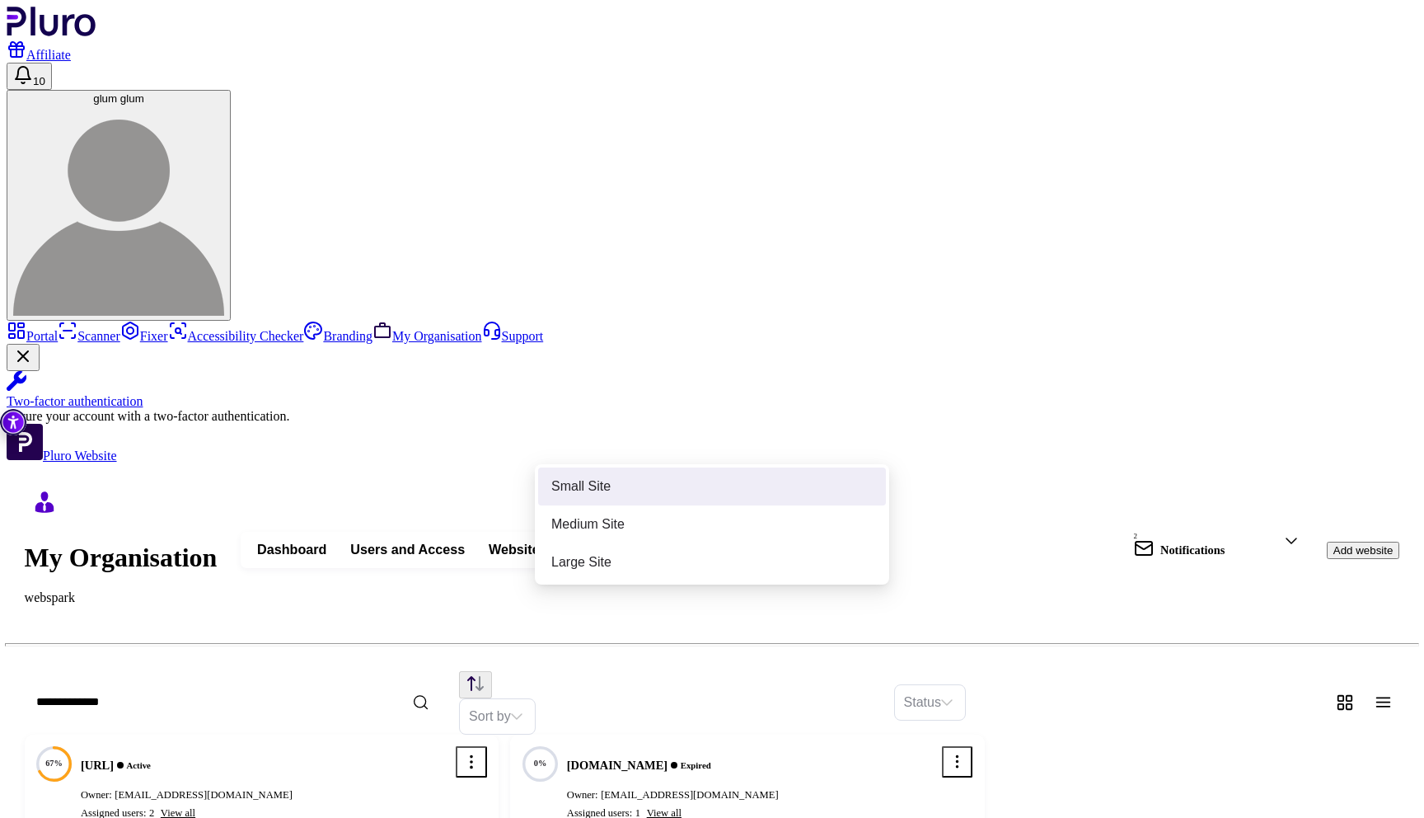
click at [694, 494] on div "Small Site" at bounding box center [711, 486] width 321 height 18
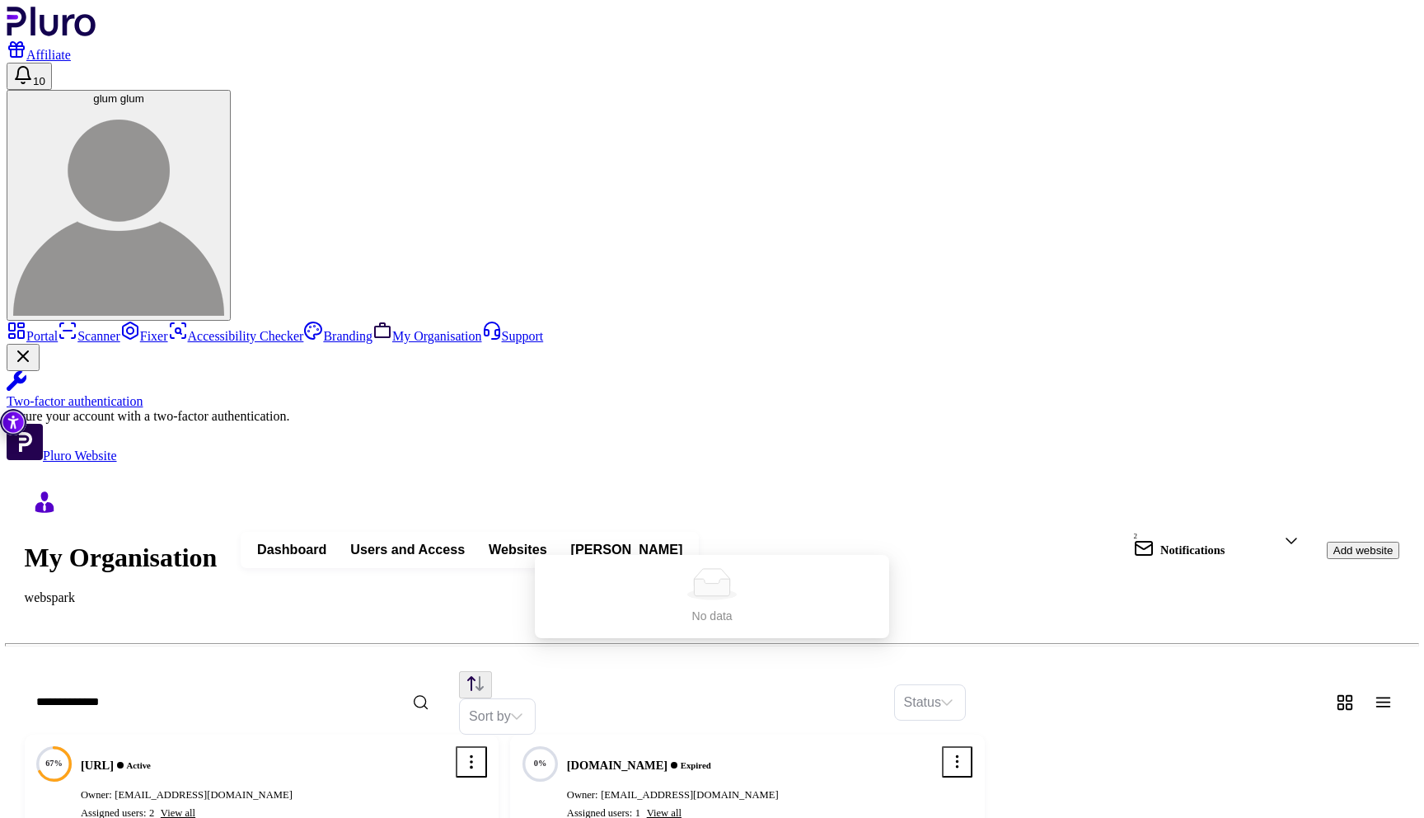
click at [1357, 542] on button "Add website" at bounding box center [1363, 550] width 73 height 17
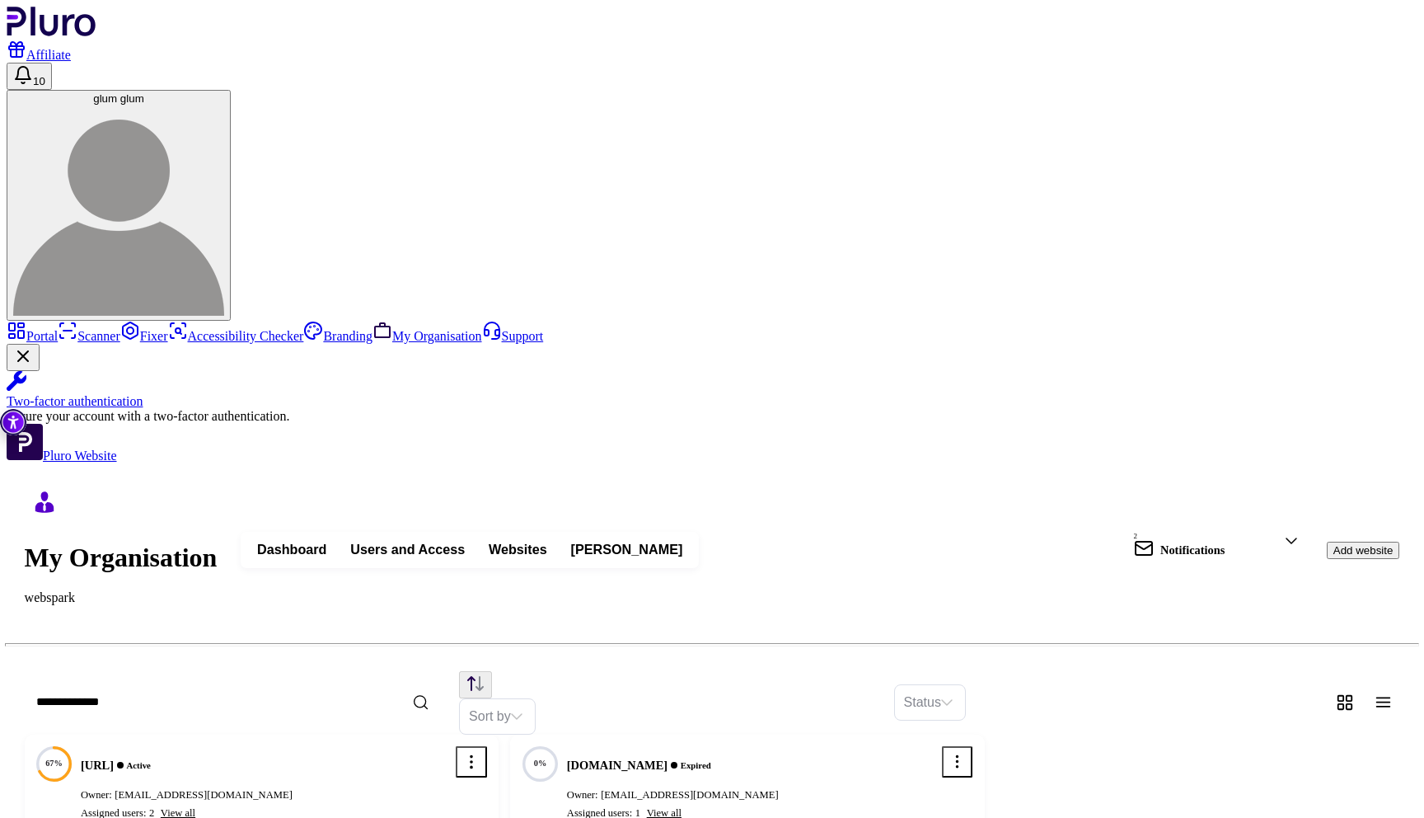
click at [58, 329] on link "Portal" at bounding box center [32, 336] width 51 height 14
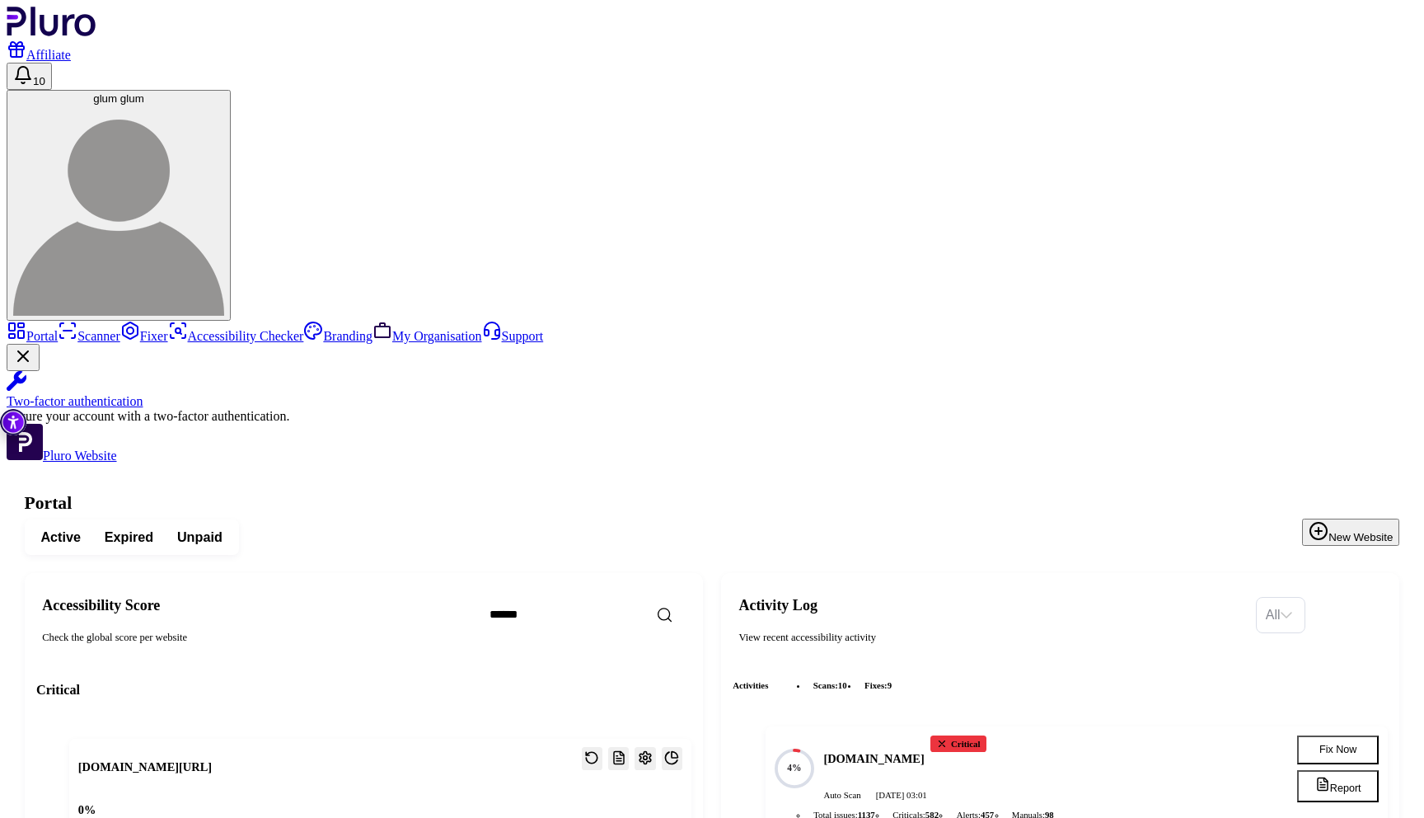
click at [1325, 519] on button "New Website" at bounding box center [1350, 532] width 97 height 27
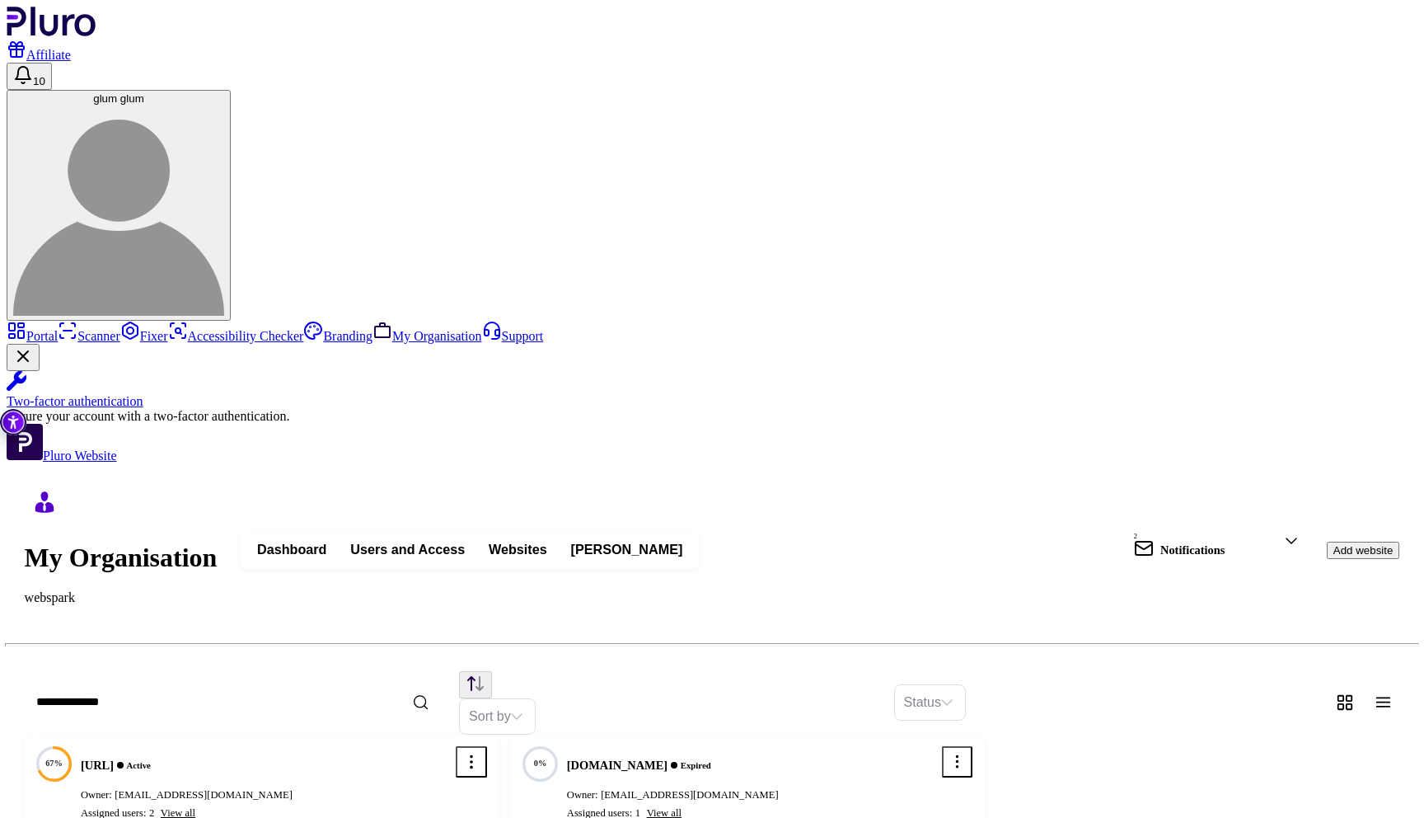
click at [327, 541] on span "Dashboard" at bounding box center [292, 550] width 70 height 18
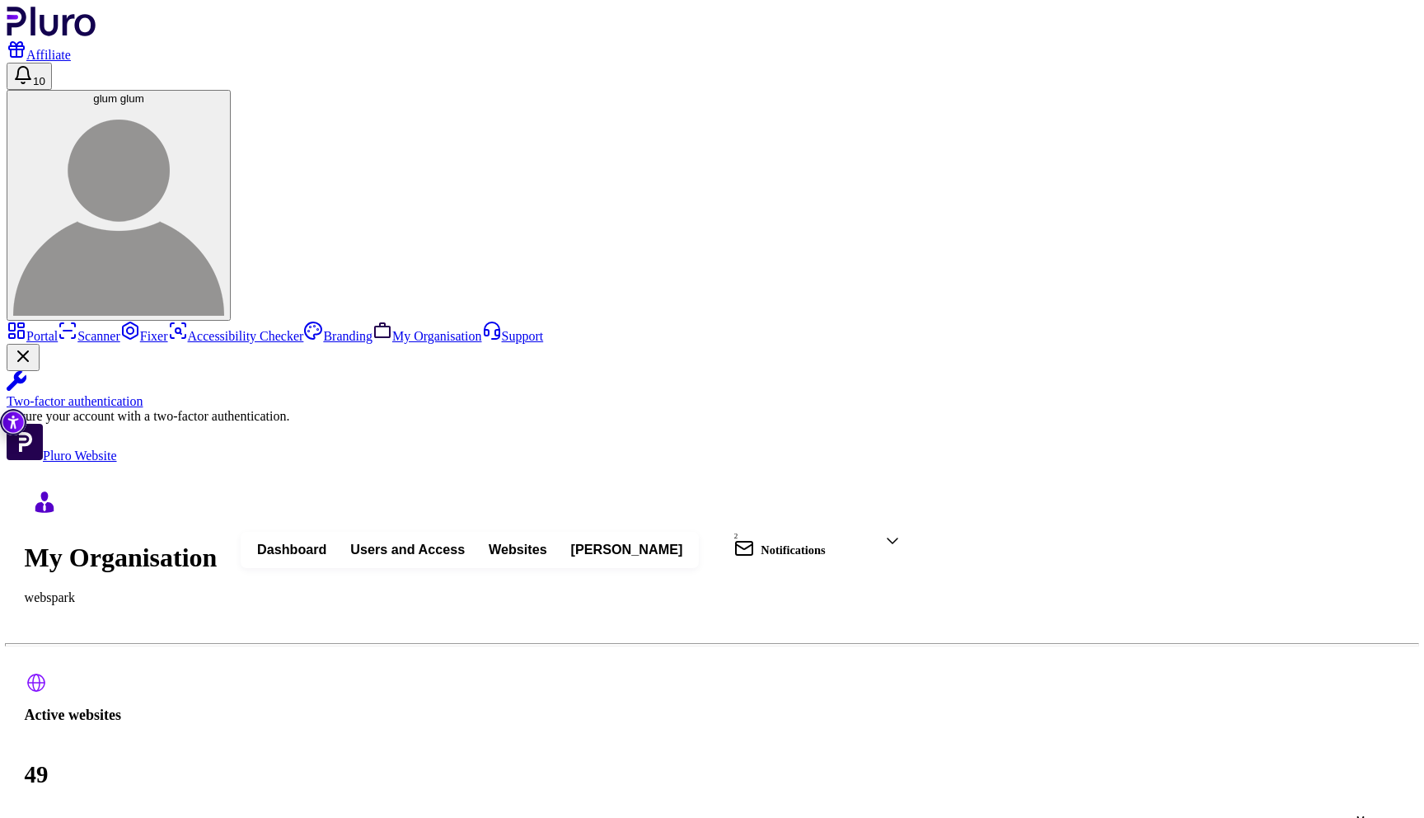
click at [465, 541] on span "Users and Access" at bounding box center [407, 550] width 115 height 18
click at [327, 541] on span "Dashboard" at bounding box center [292, 550] width 70 height 18
